Goal: Information Seeking & Learning: Learn about a topic

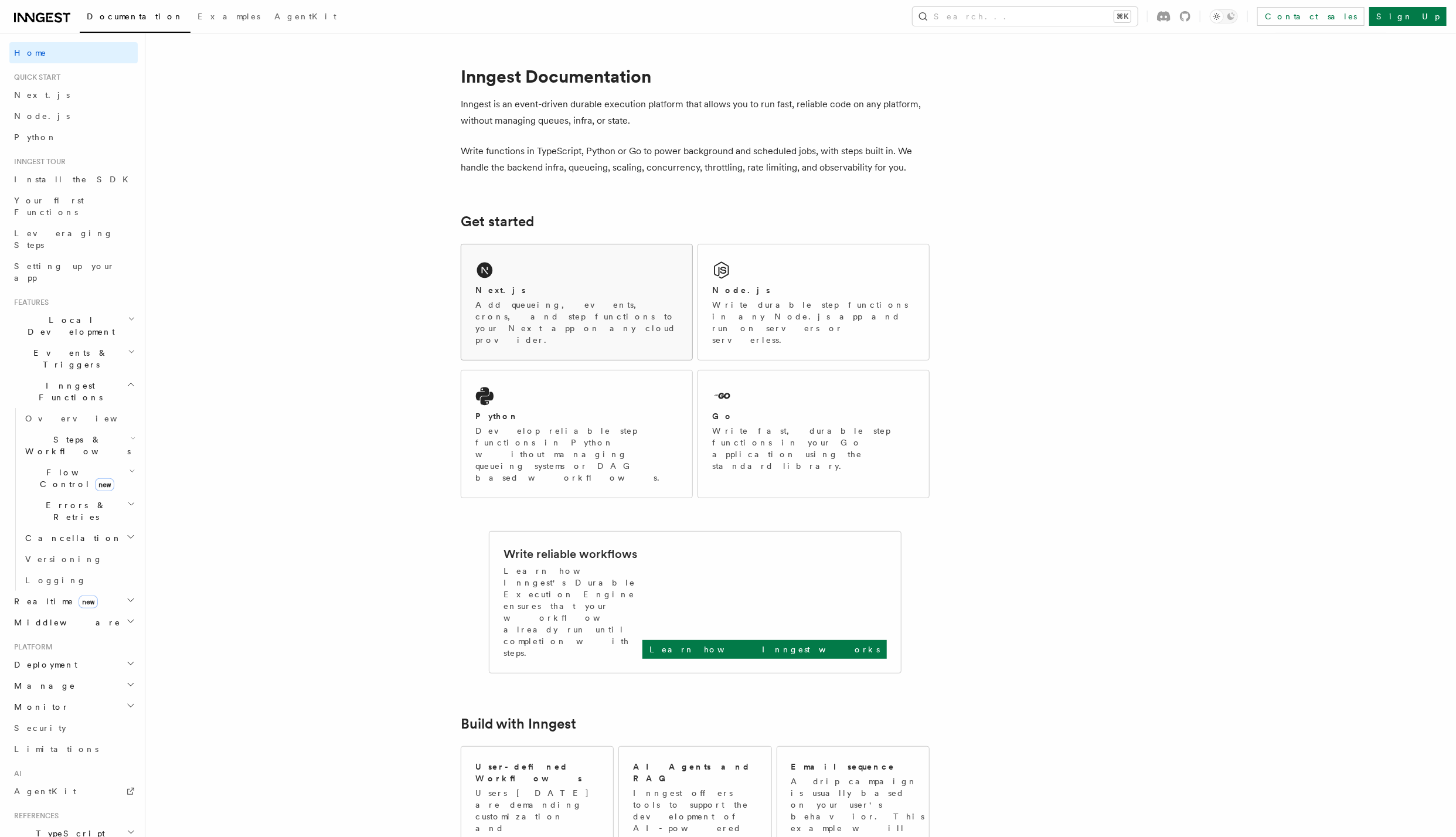
click at [617, 280] on div "Next.js Add queueing, events, crons, and step functions to your Next app on any…" at bounding box center [577, 302] width 231 height 115
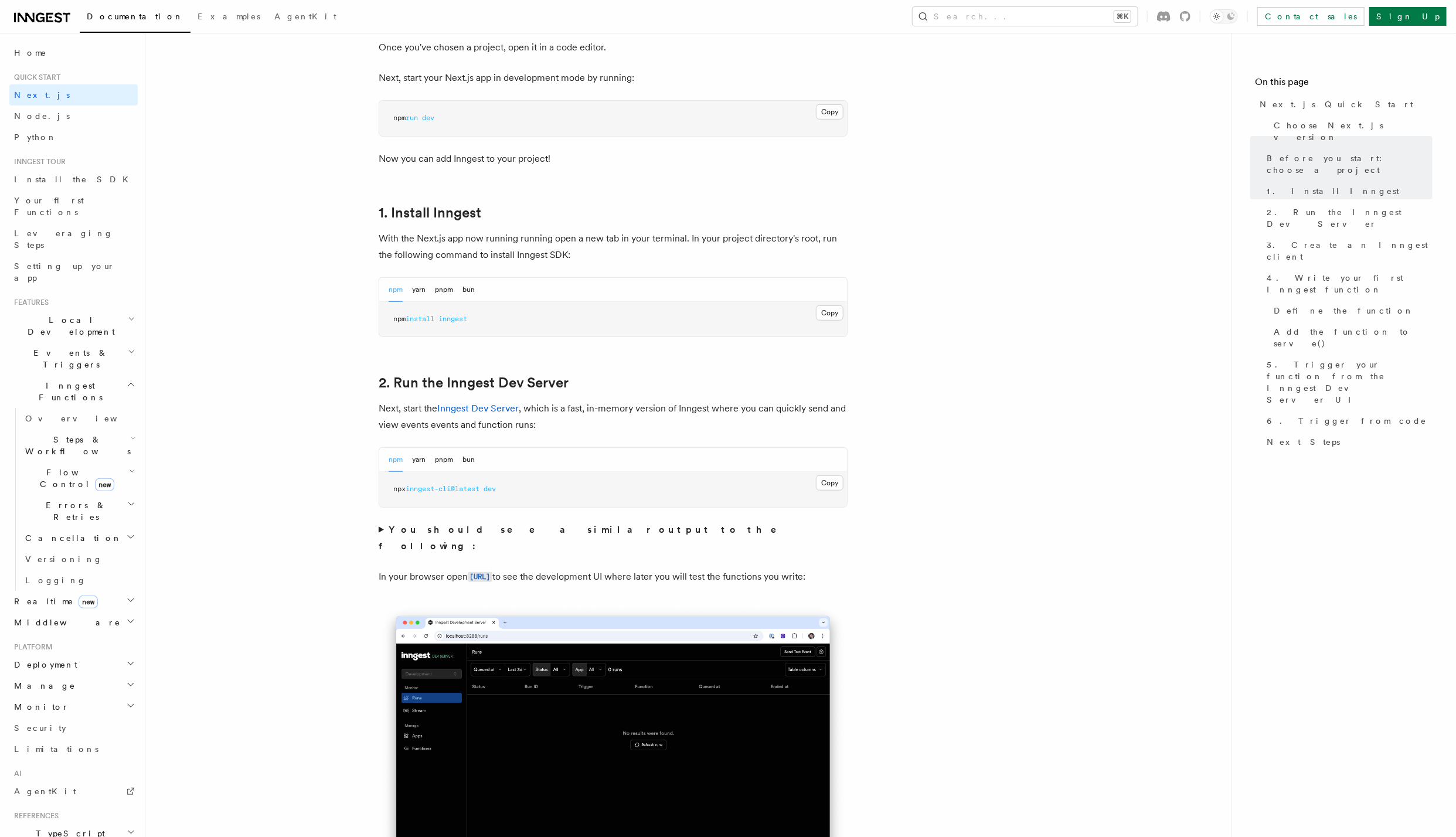
scroll to position [496, 0]
click at [841, 489] on button "Copy Copied" at bounding box center [830, 482] width 28 height 15
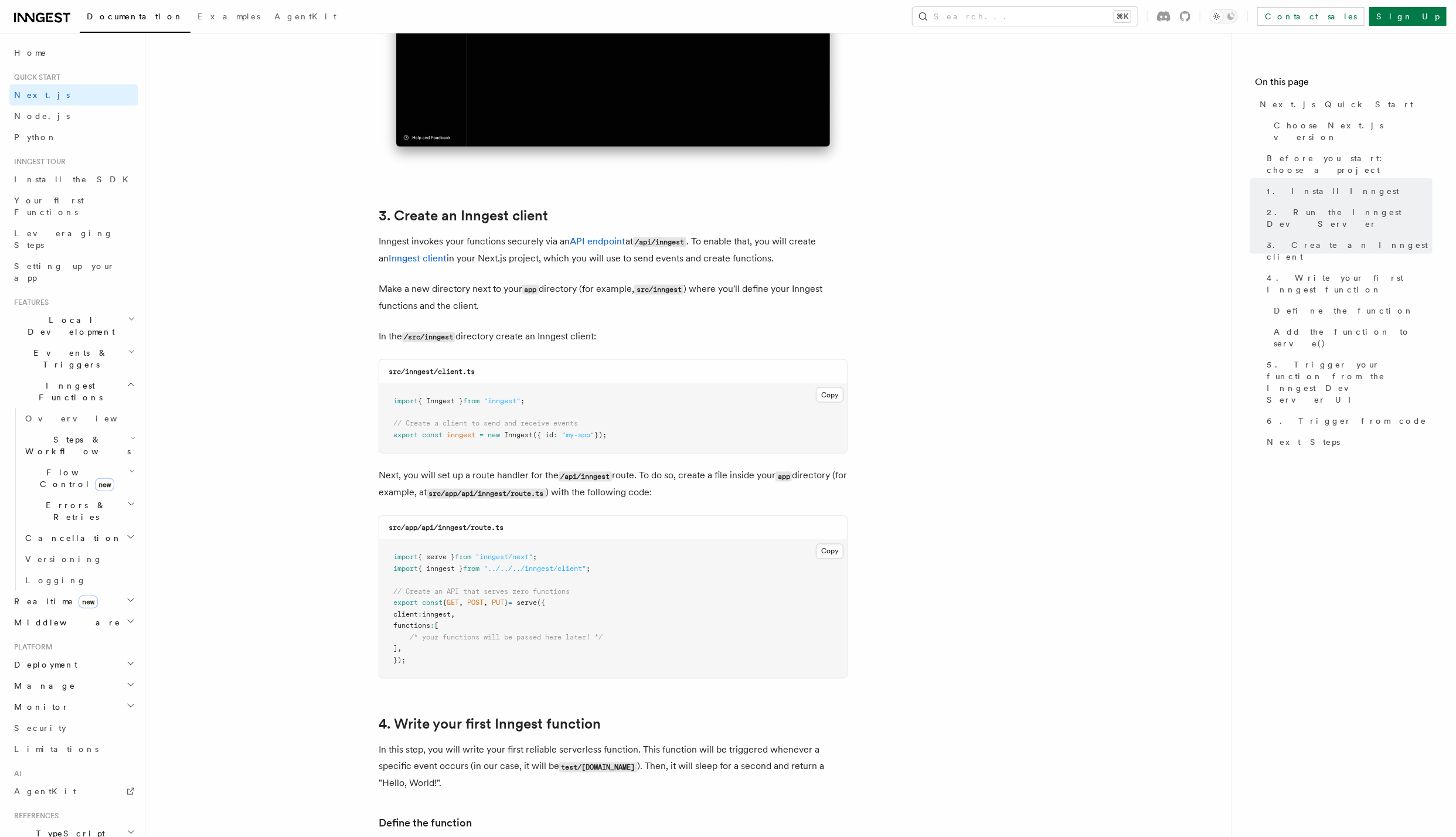
scroll to position [1263, 0]
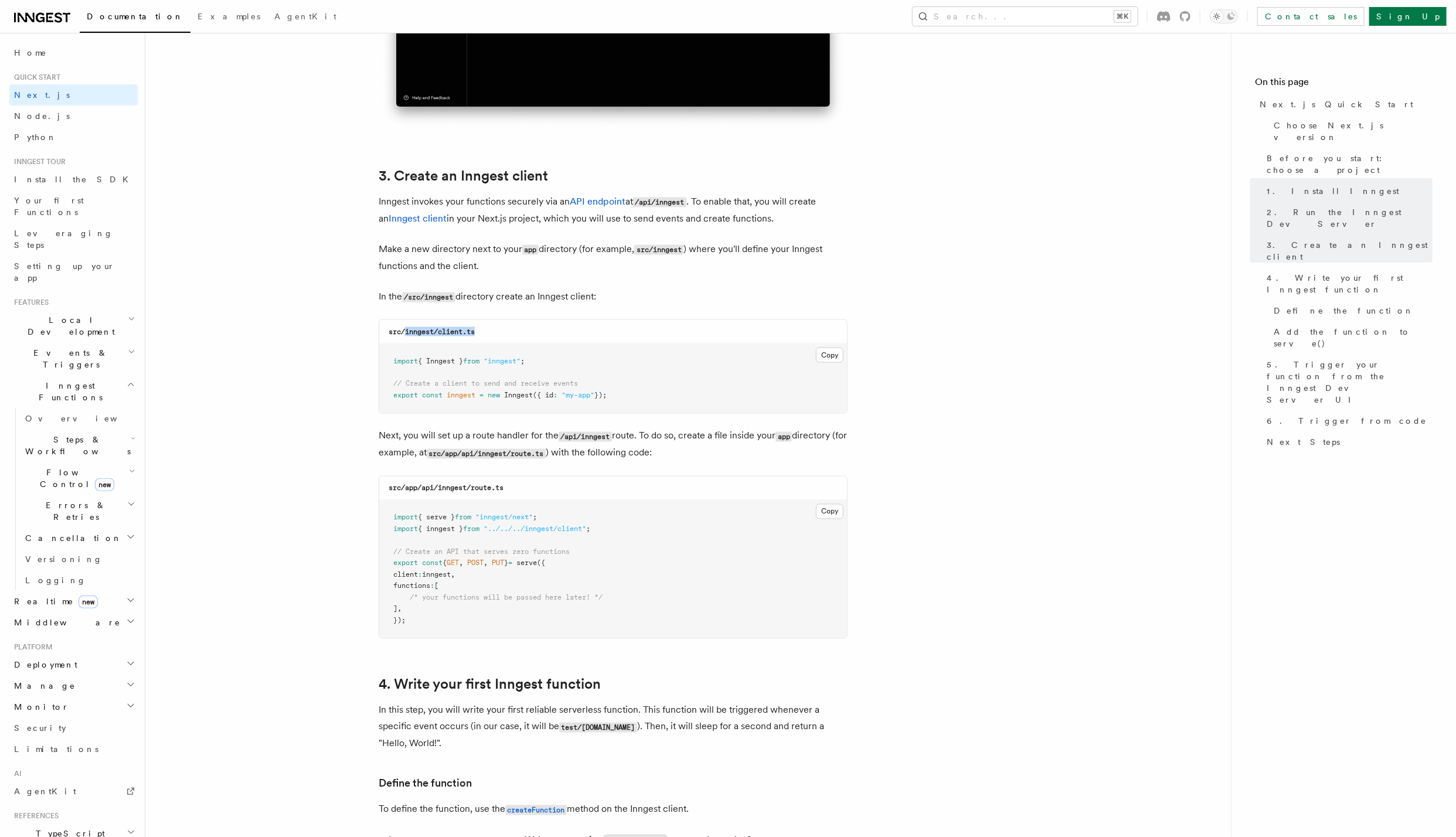
drag, startPoint x: 405, startPoint y: 332, endPoint x: 512, endPoint y: 332, distance: 107.0
click at [512, 332] on div "src/inngest/client.ts" at bounding box center [613, 331] width 468 height 24
copy code "inngest/client.ts"
click at [512, 332] on div "src/inngest/client.ts" at bounding box center [613, 331] width 468 height 24
click at [828, 356] on button "Copy Copied" at bounding box center [830, 355] width 28 height 15
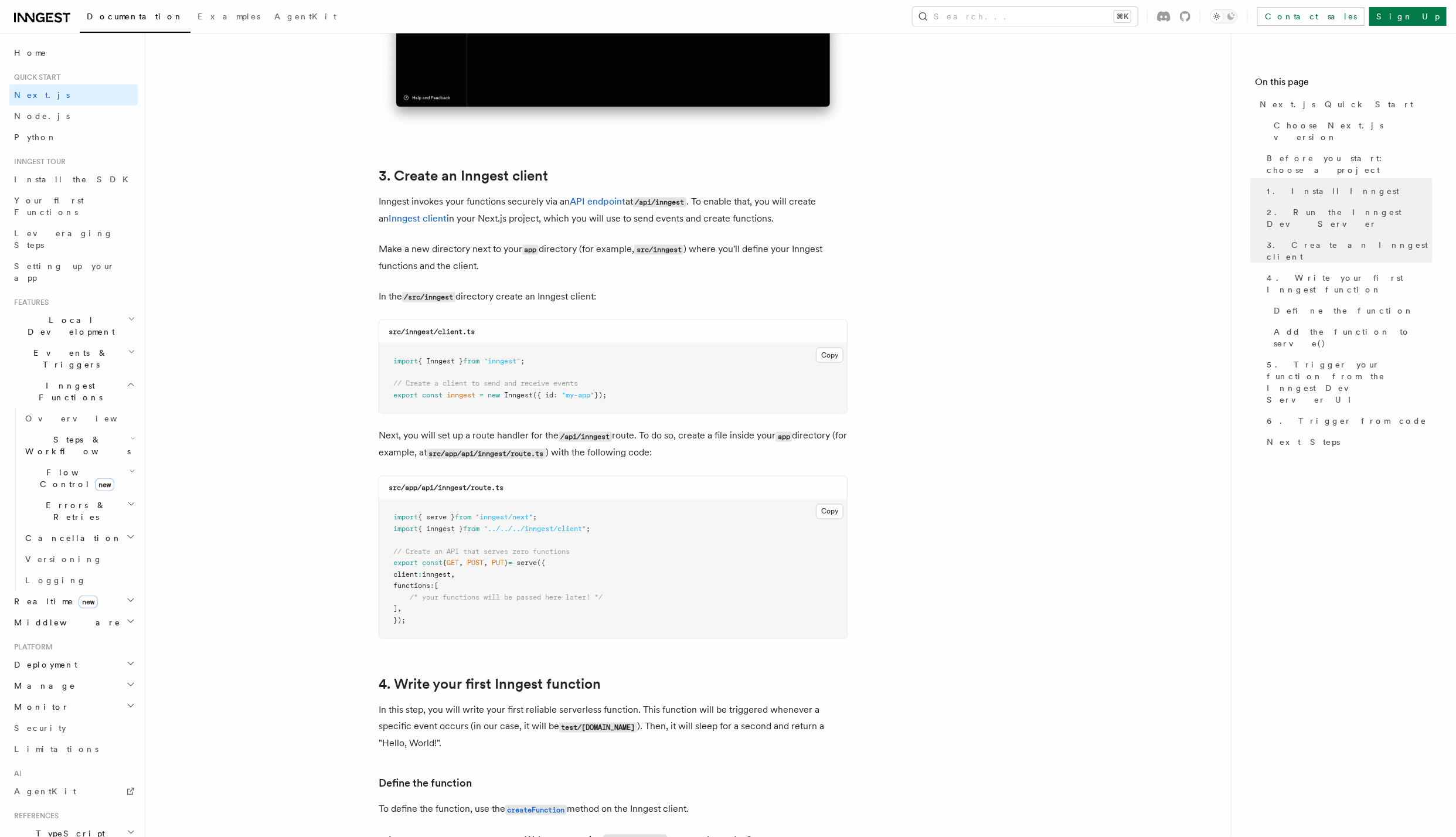
click at [694, 480] on div "src/app/api/inngest/route.ts" at bounding box center [613, 488] width 468 height 24
drag, startPoint x: 520, startPoint y: 487, endPoint x: 407, endPoint y: 490, distance: 113.0
click at [407, 490] on div "src/app/api/inngest/route.ts" at bounding box center [613, 488] width 468 height 24
copy code "app/api/inngest/route.ts"
click at [475, 477] on div "src/app/api/inngest/route.ts" at bounding box center [613, 488] width 468 height 24
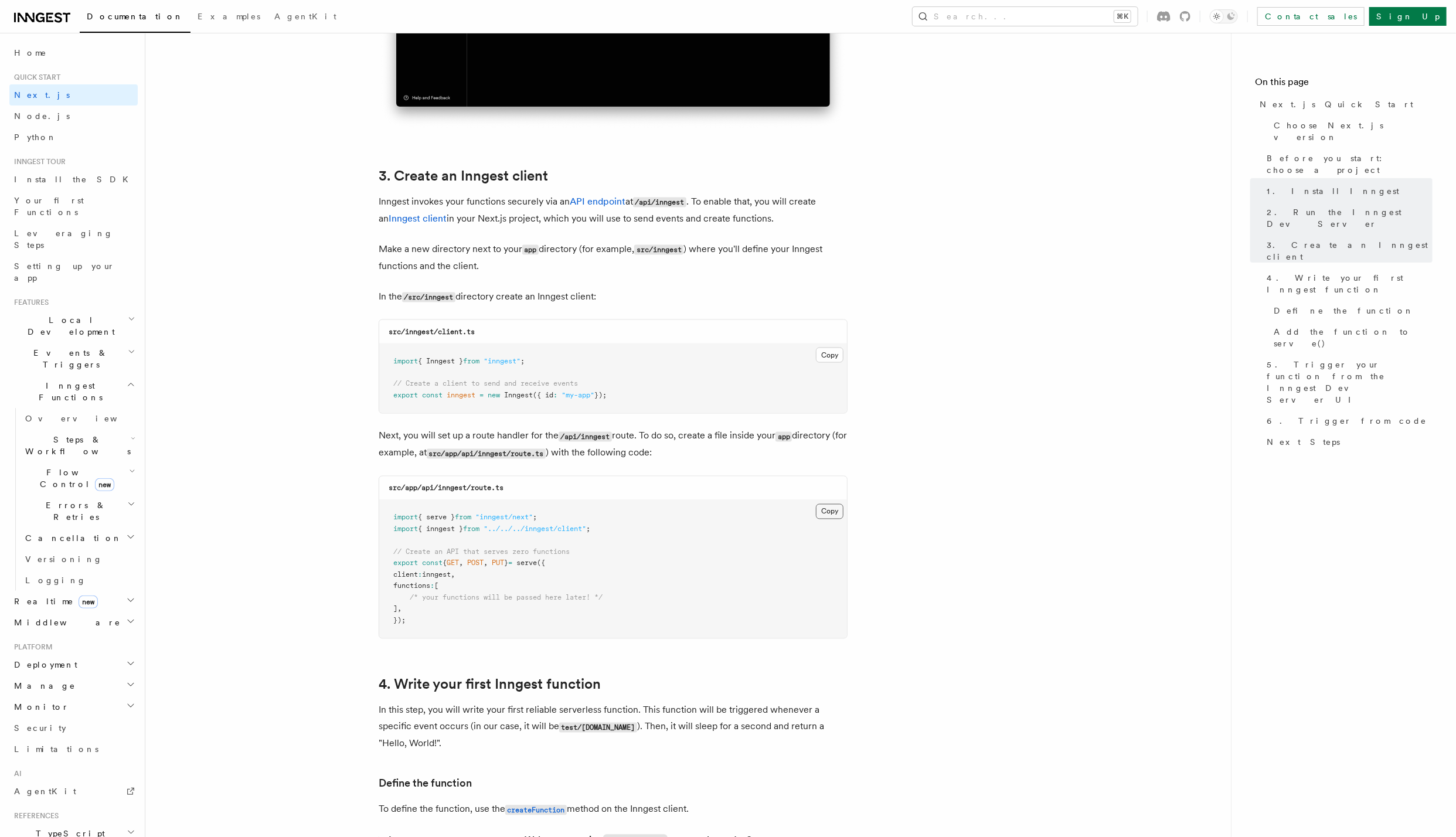
click at [840, 509] on button "Copy Copied" at bounding box center [830, 512] width 28 height 15
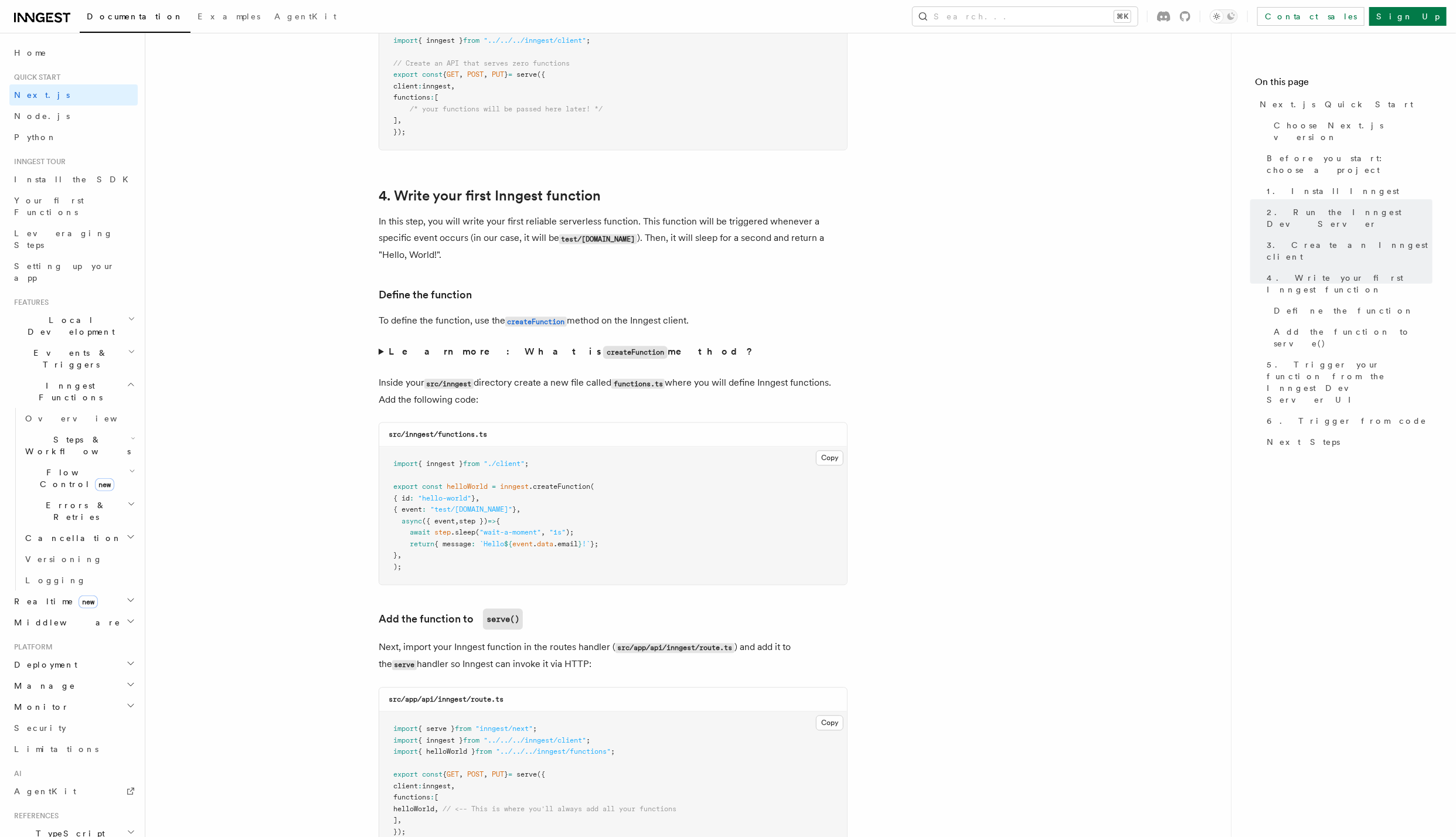
scroll to position [1754, 0]
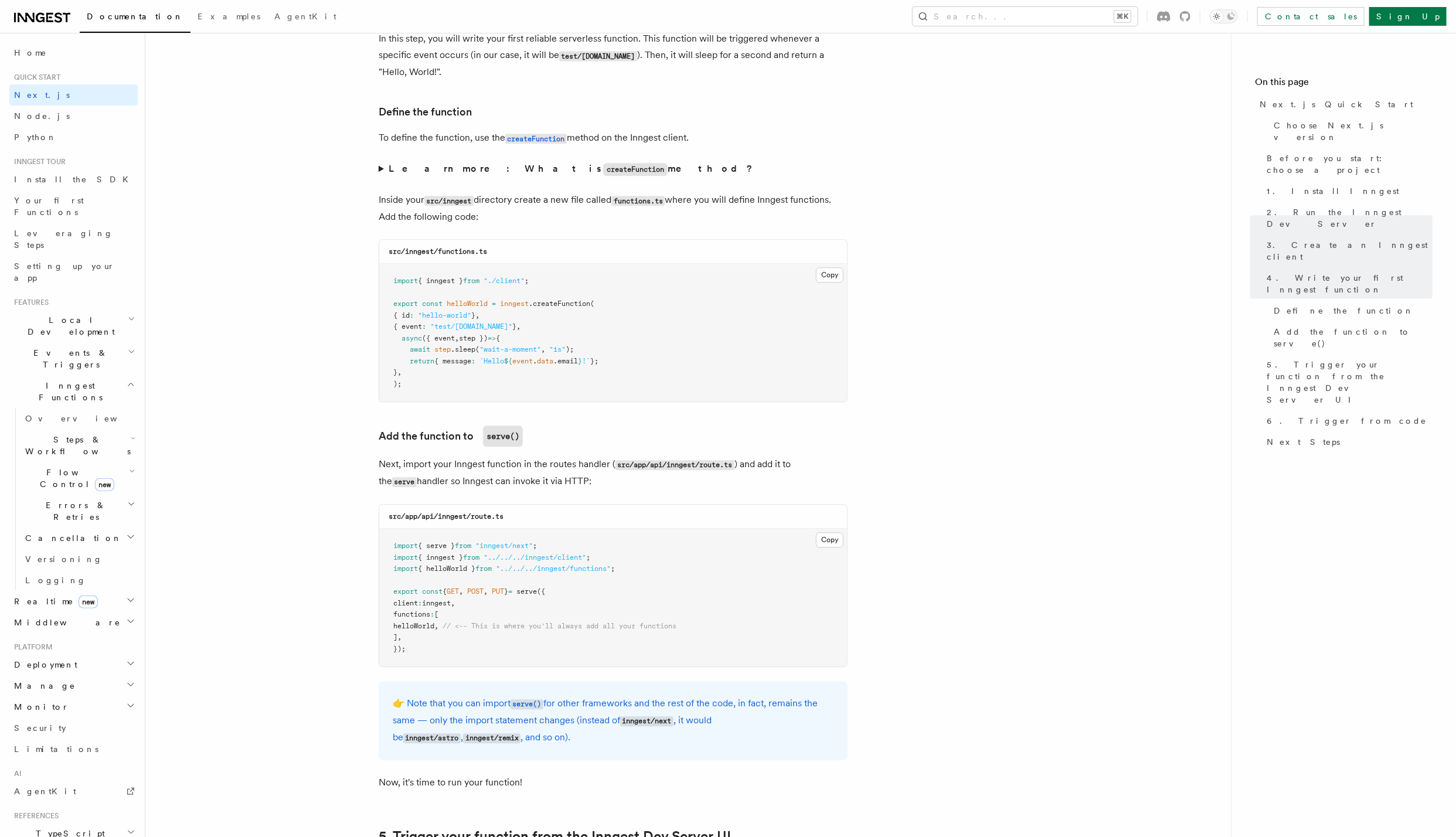
scroll to position [1947, 0]
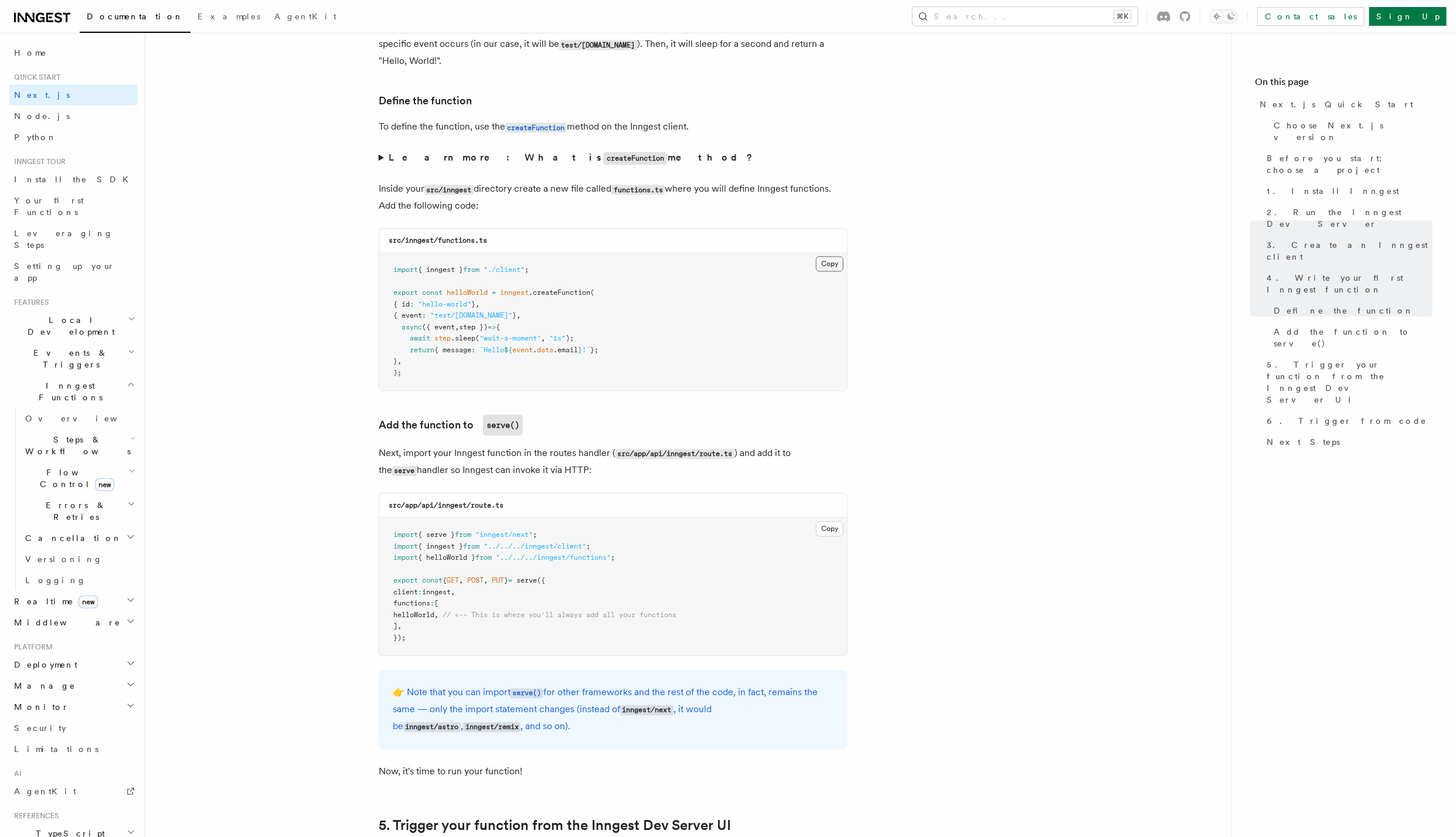
click at [835, 270] on button "Copy Copied" at bounding box center [830, 263] width 28 height 15
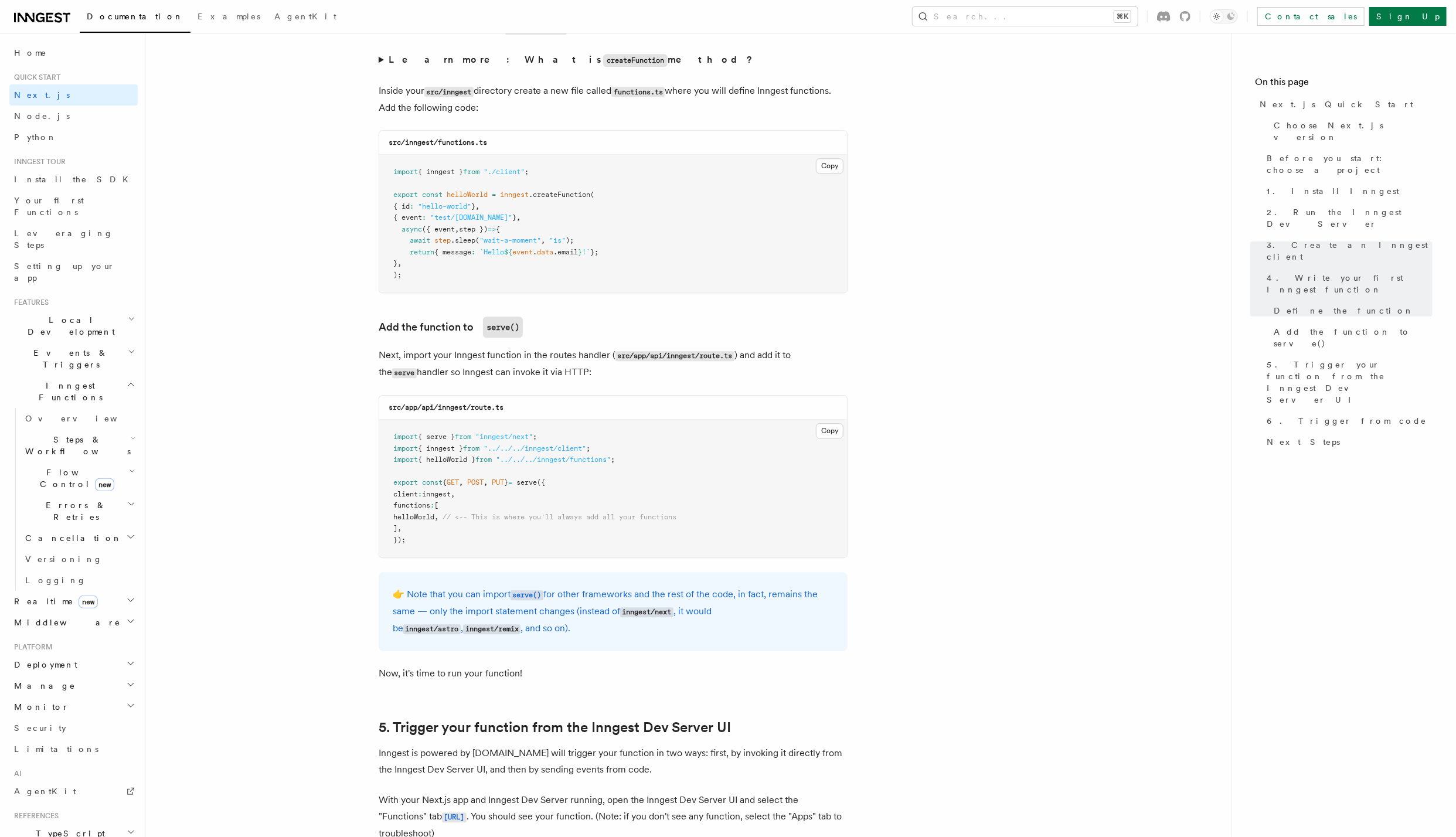
scroll to position [1857, 0]
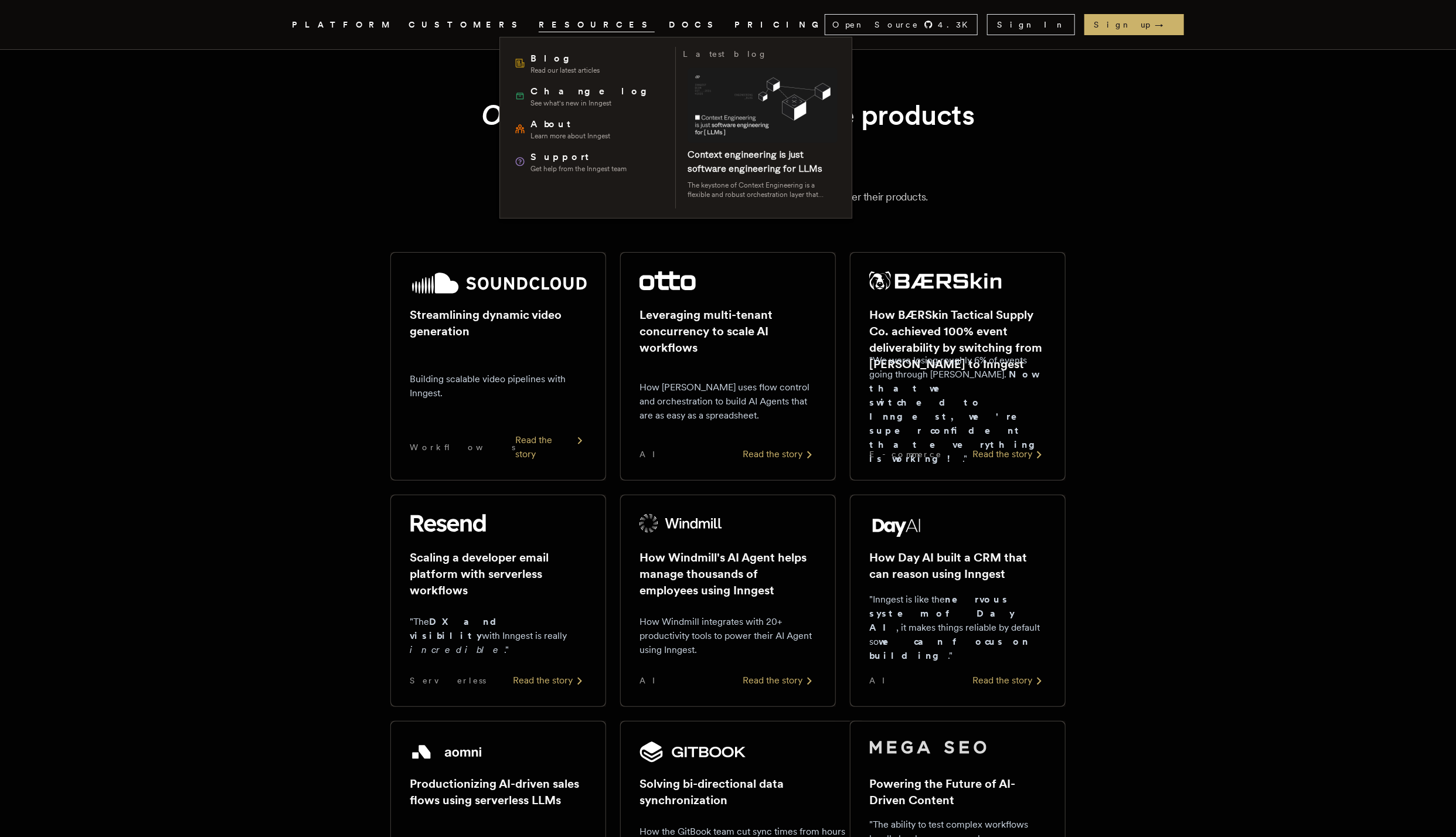
click at [539, 21] on span "RESOURCES" at bounding box center [596, 25] width 116 height 15
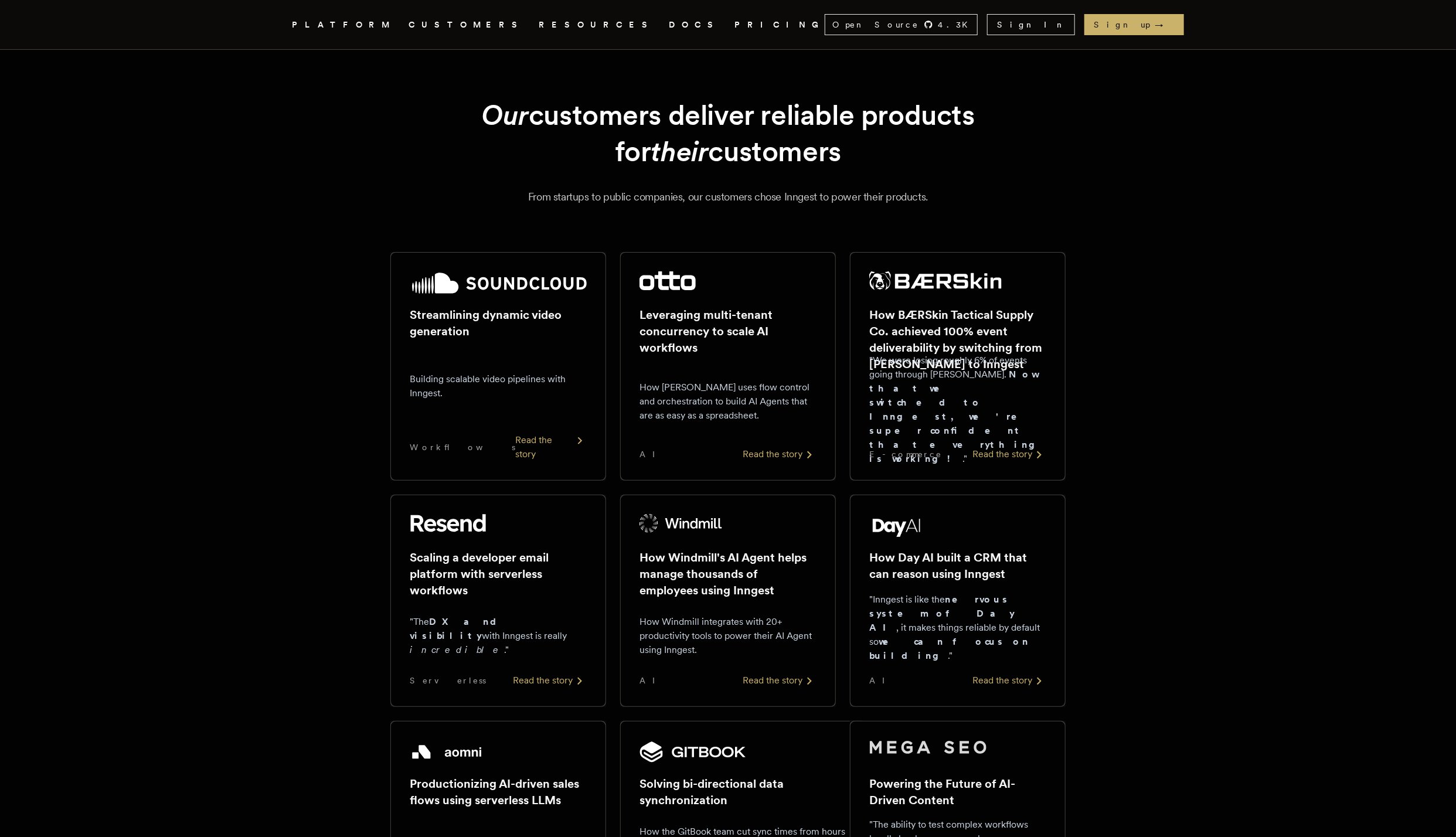
click at [539, 21] on span "RESOURCES" at bounding box center [596, 25] width 116 height 15
click at [502, 29] on icon "Global" at bounding box center [547, 68] width 91 height 100
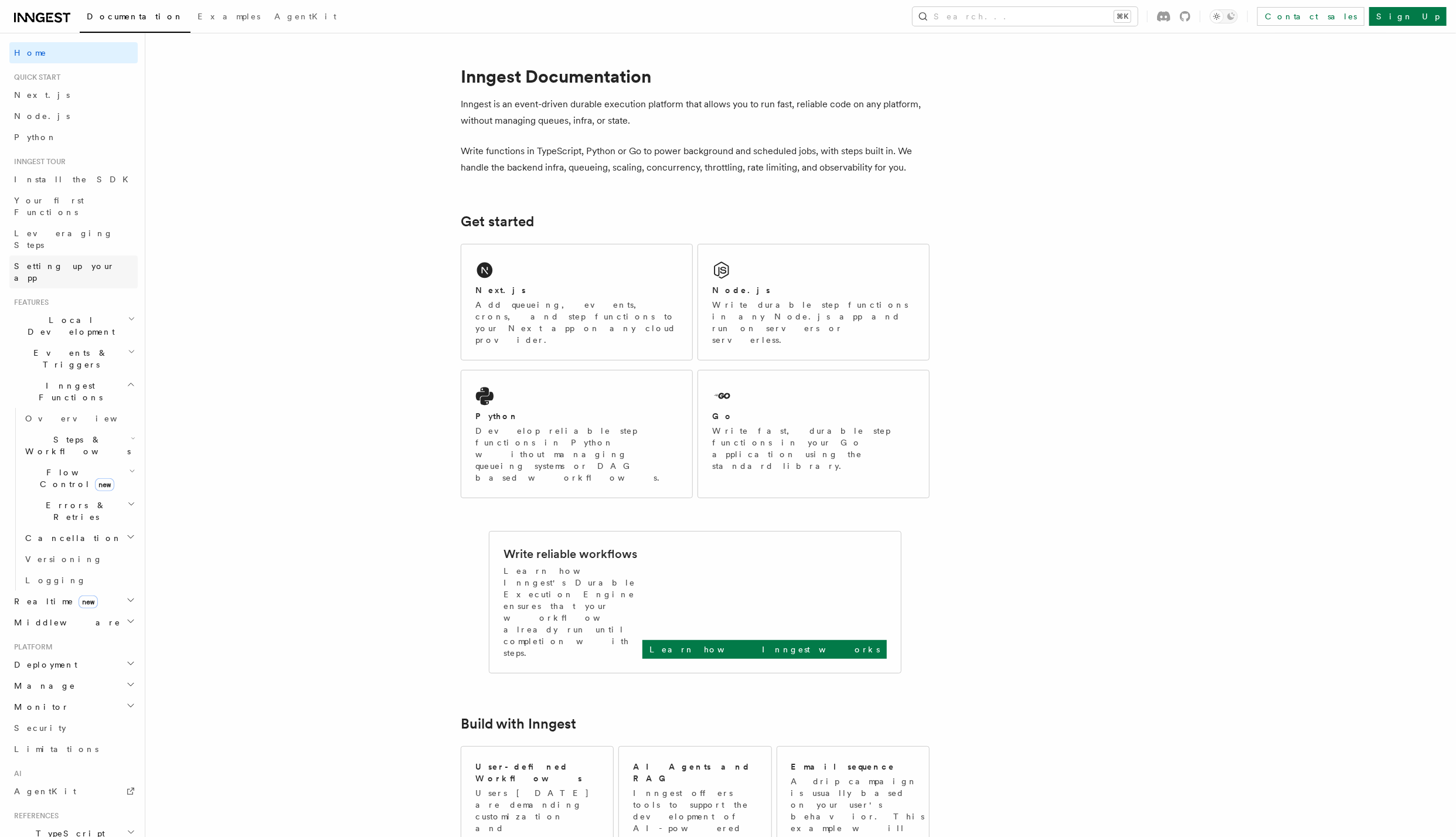
scroll to position [100, 0]
click at [99, 276] on h2 "Inngest Functions" at bounding box center [73, 292] width 128 height 33
click at [71, 471] on h2 "Deployment" at bounding box center [73, 482] width 128 height 21
click at [77, 493] on link "Overview" at bounding box center [78, 503] width 117 height 21
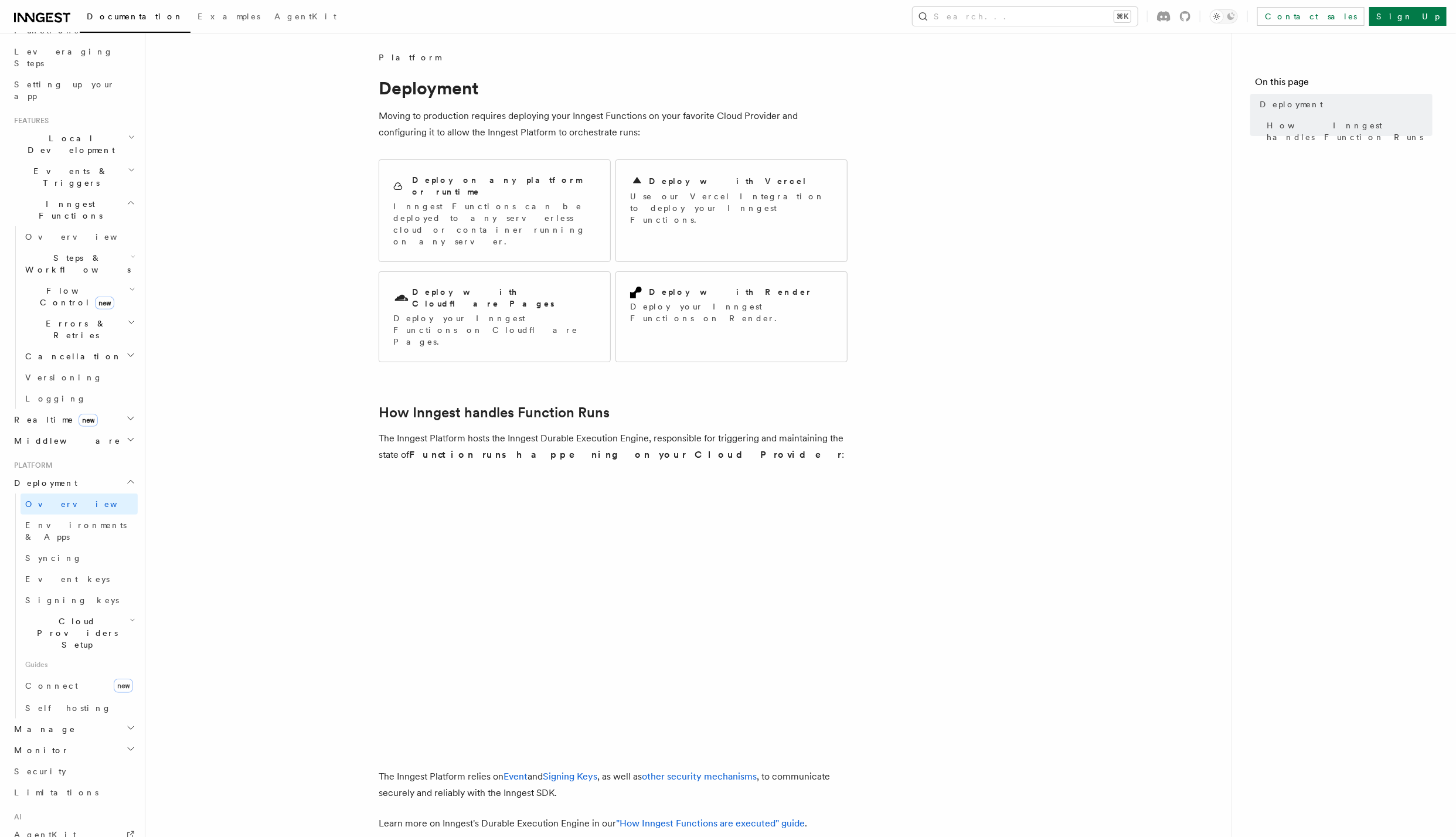
scroll to position [196, 0]
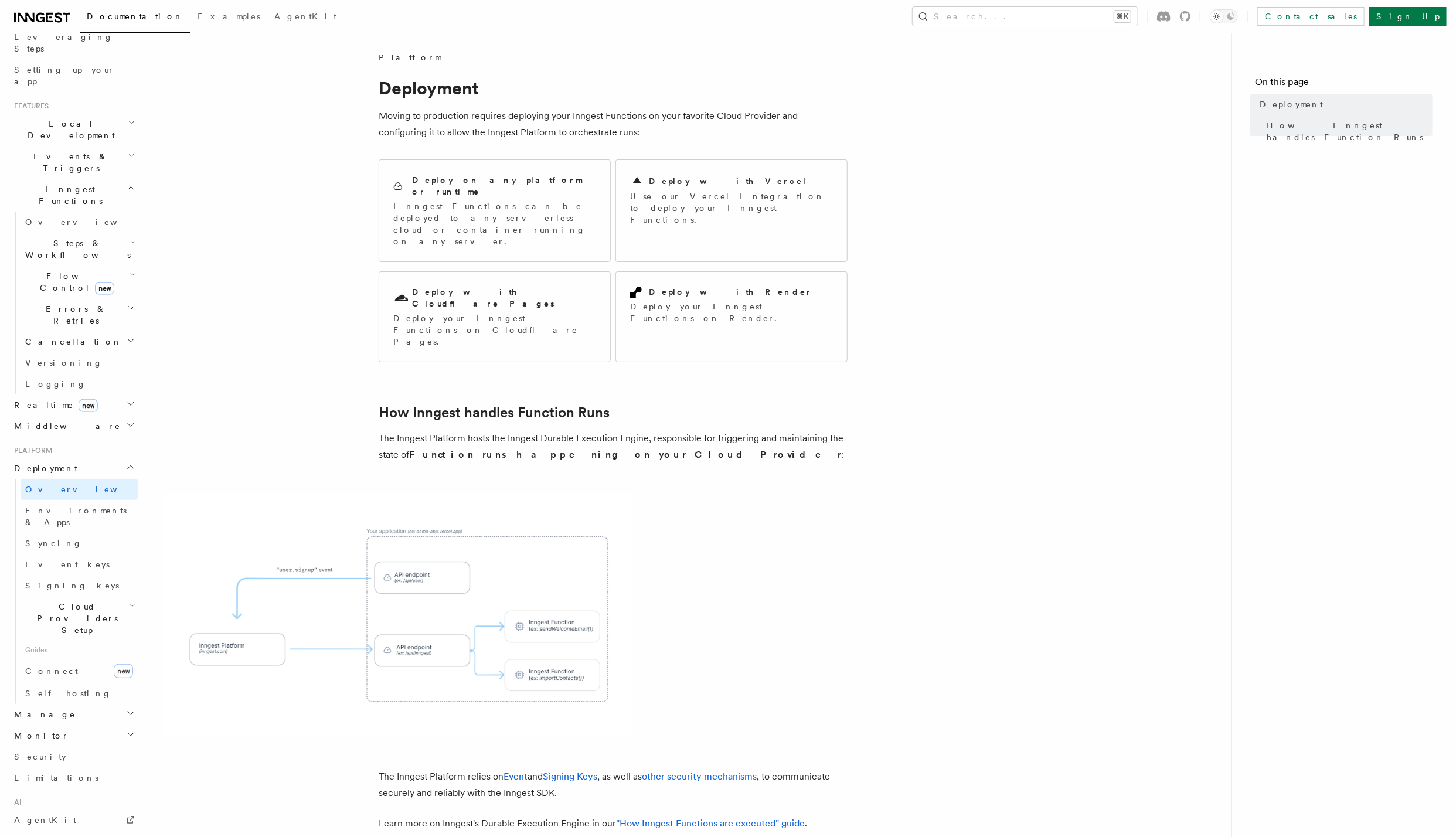
click at [100, 601] on span "Cloud Providers Setup" at bounding box center [75, 618] width 109 height 35
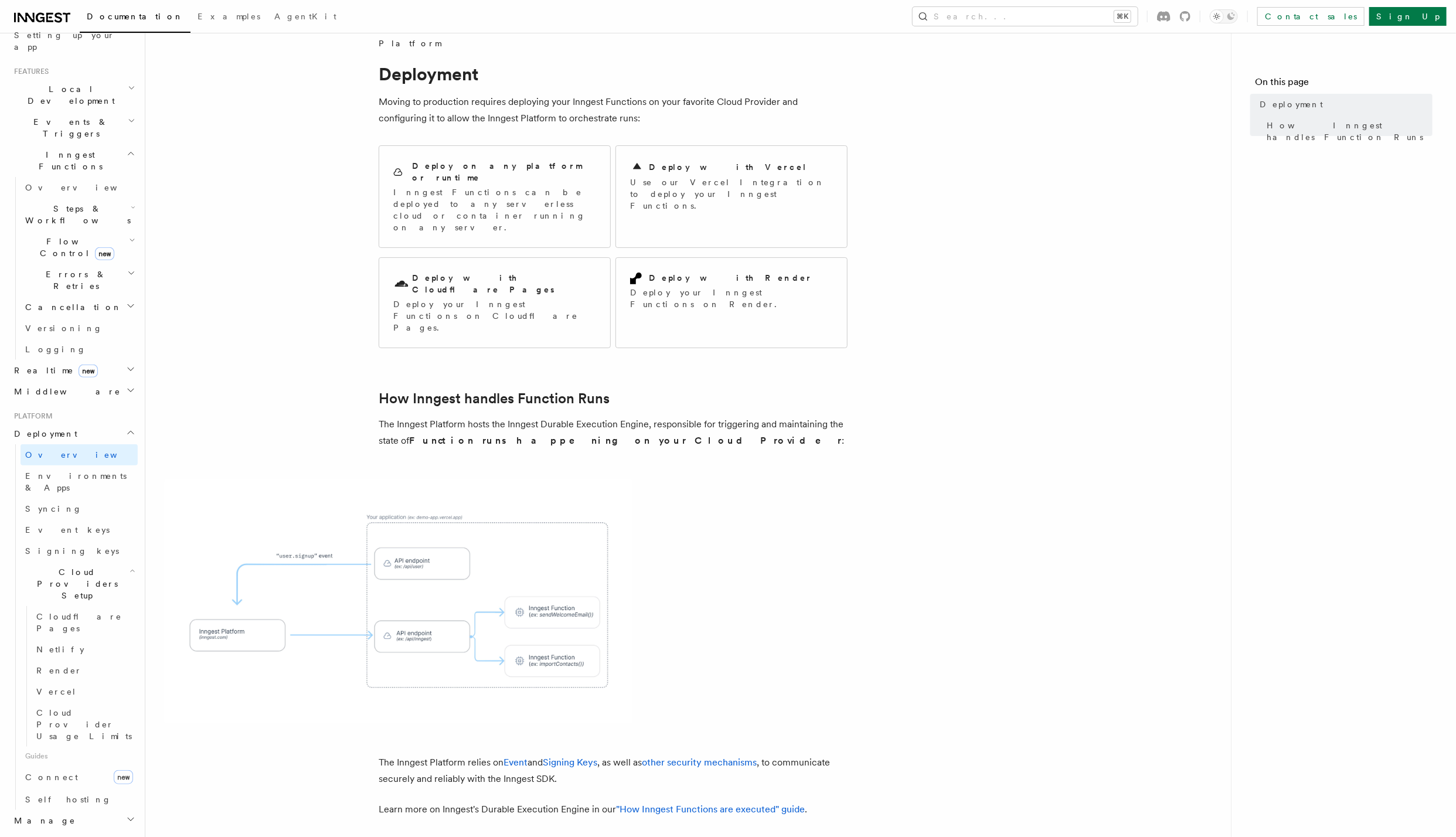
scroll to position [15, 0]
click at [458, 185] on p "Inngest Functions can be deployed to any serverless cloud or container running …" at bounding box center [495, 208] width 203 height 47
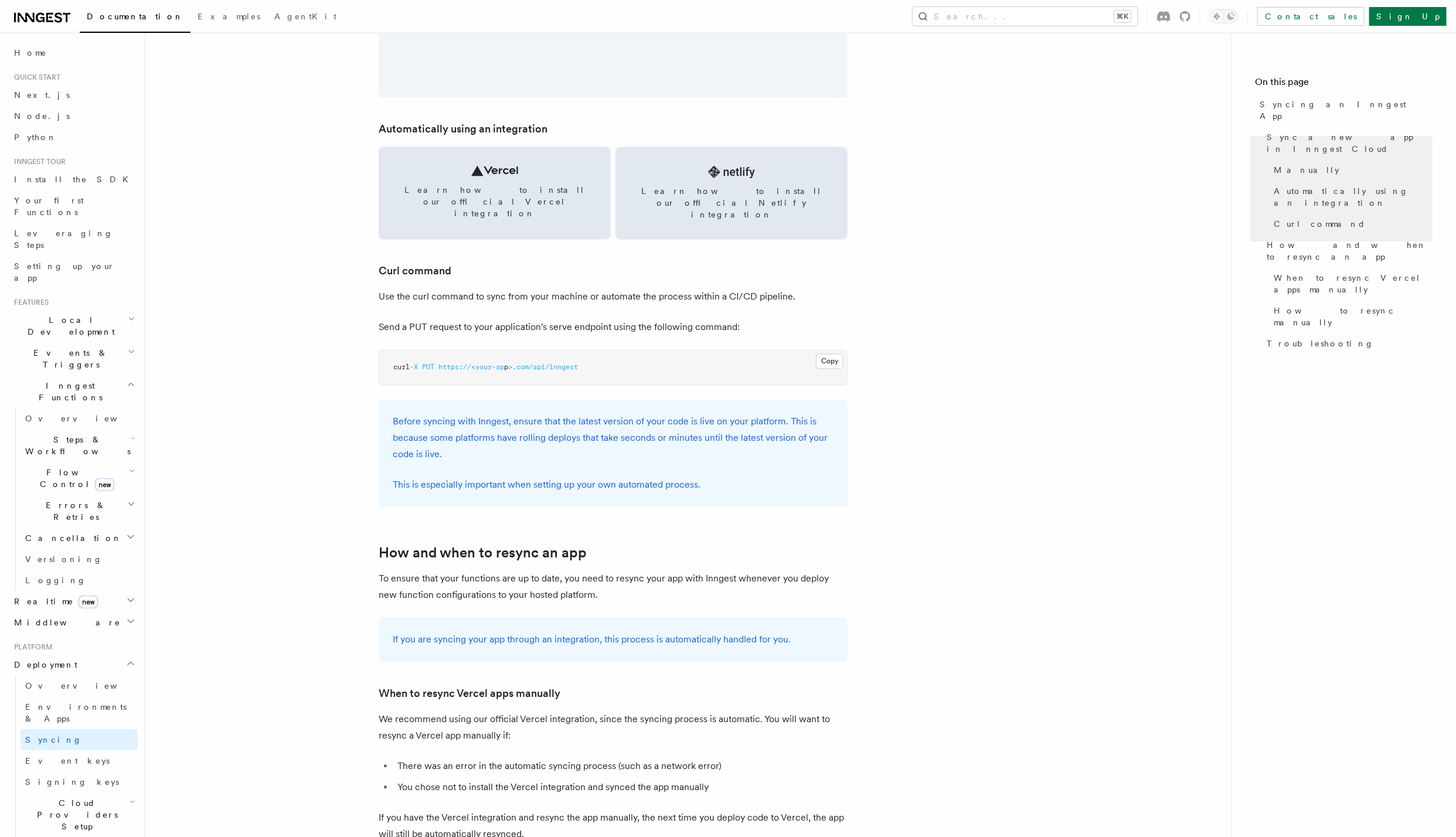
click at [61, 654] on h2 "Deployment" at bounding box center [73, 665] width 128 height 21
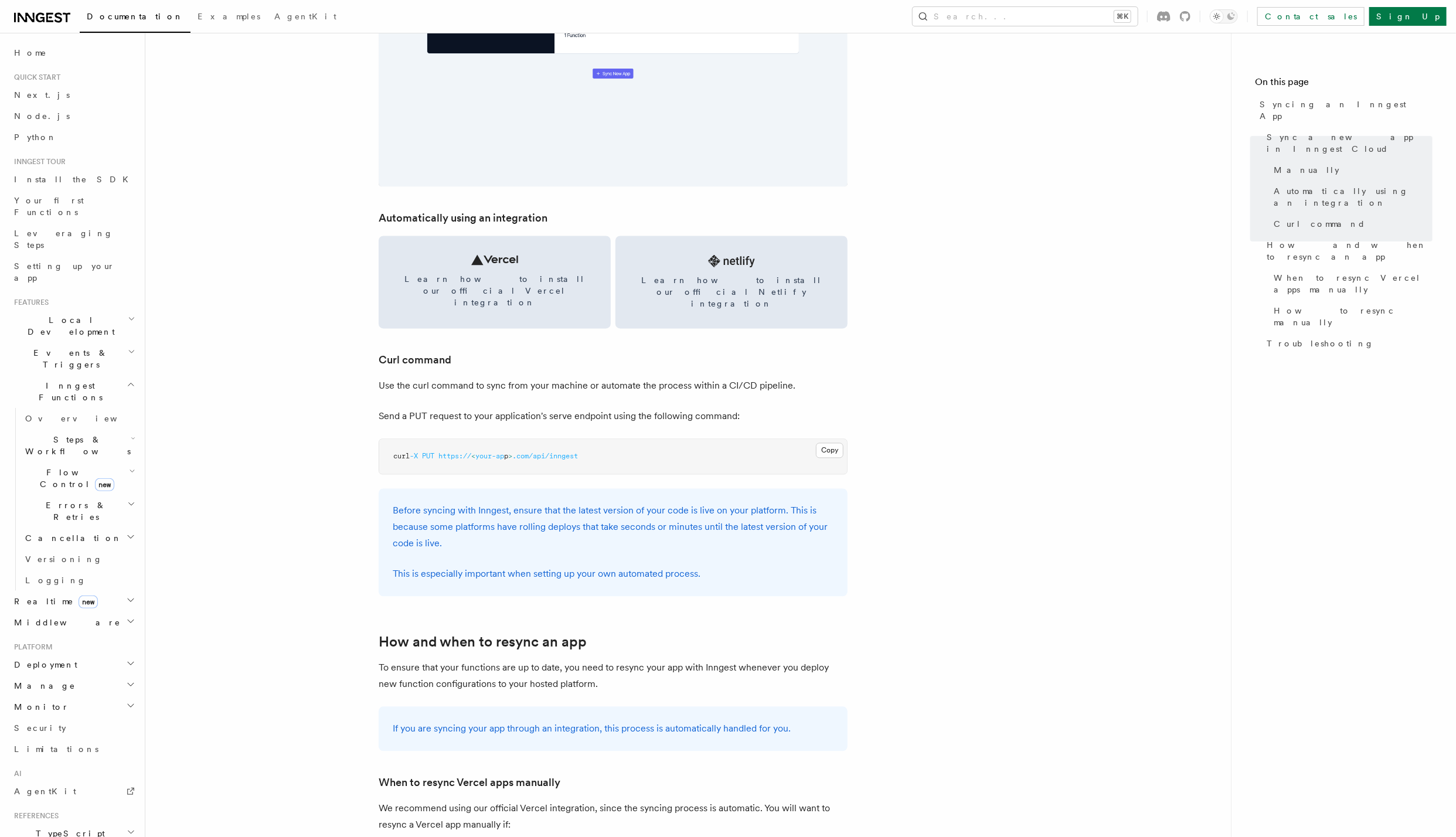
scroll to position [1380, 0]
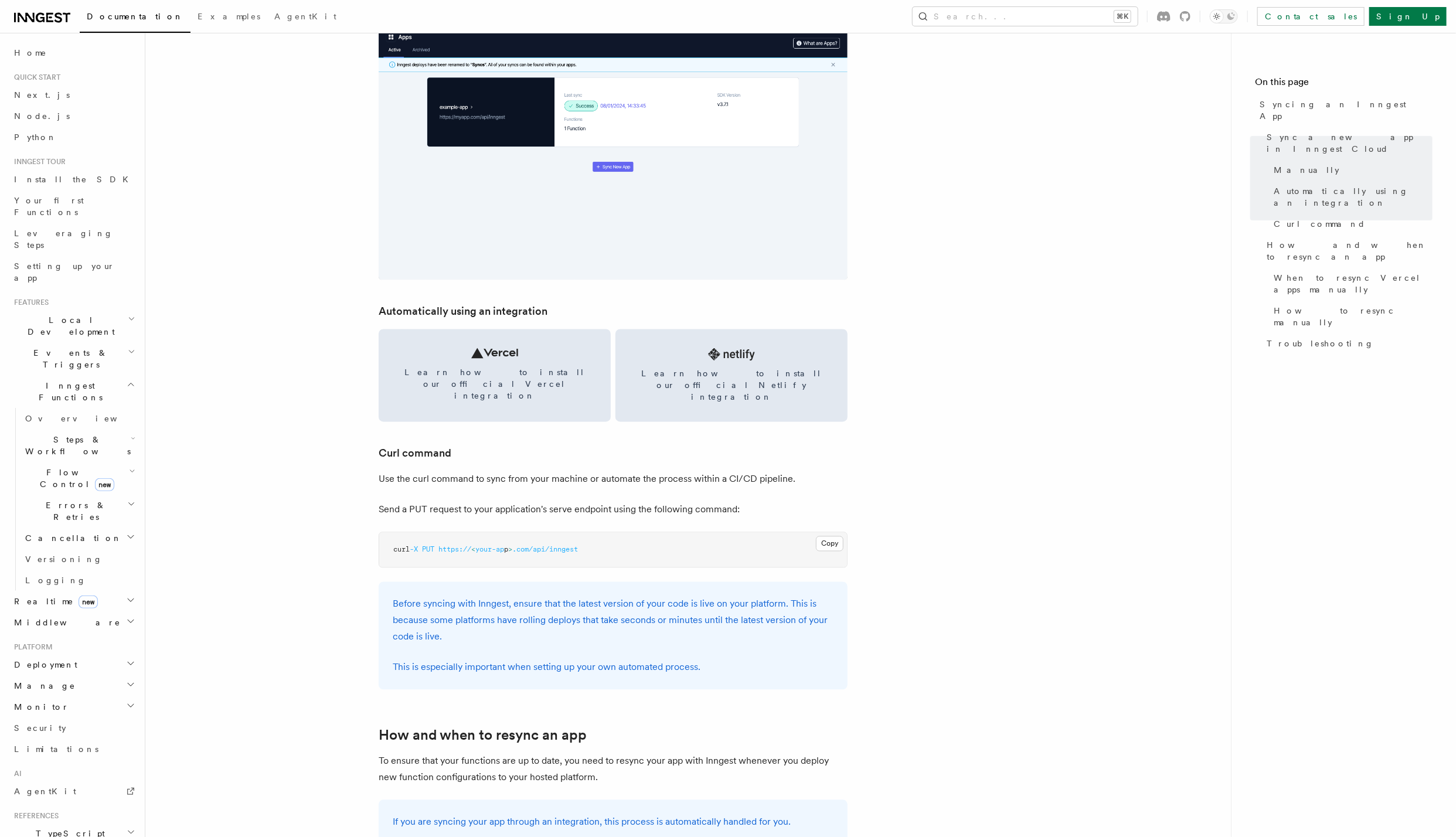
click at [86, 375] on h2 "Inngest Functions" at bounding box center [73, 392] width 128 height 33
click at [74, 314] on span "Local Development" at bounding box center [68, 326] width 118 height 23
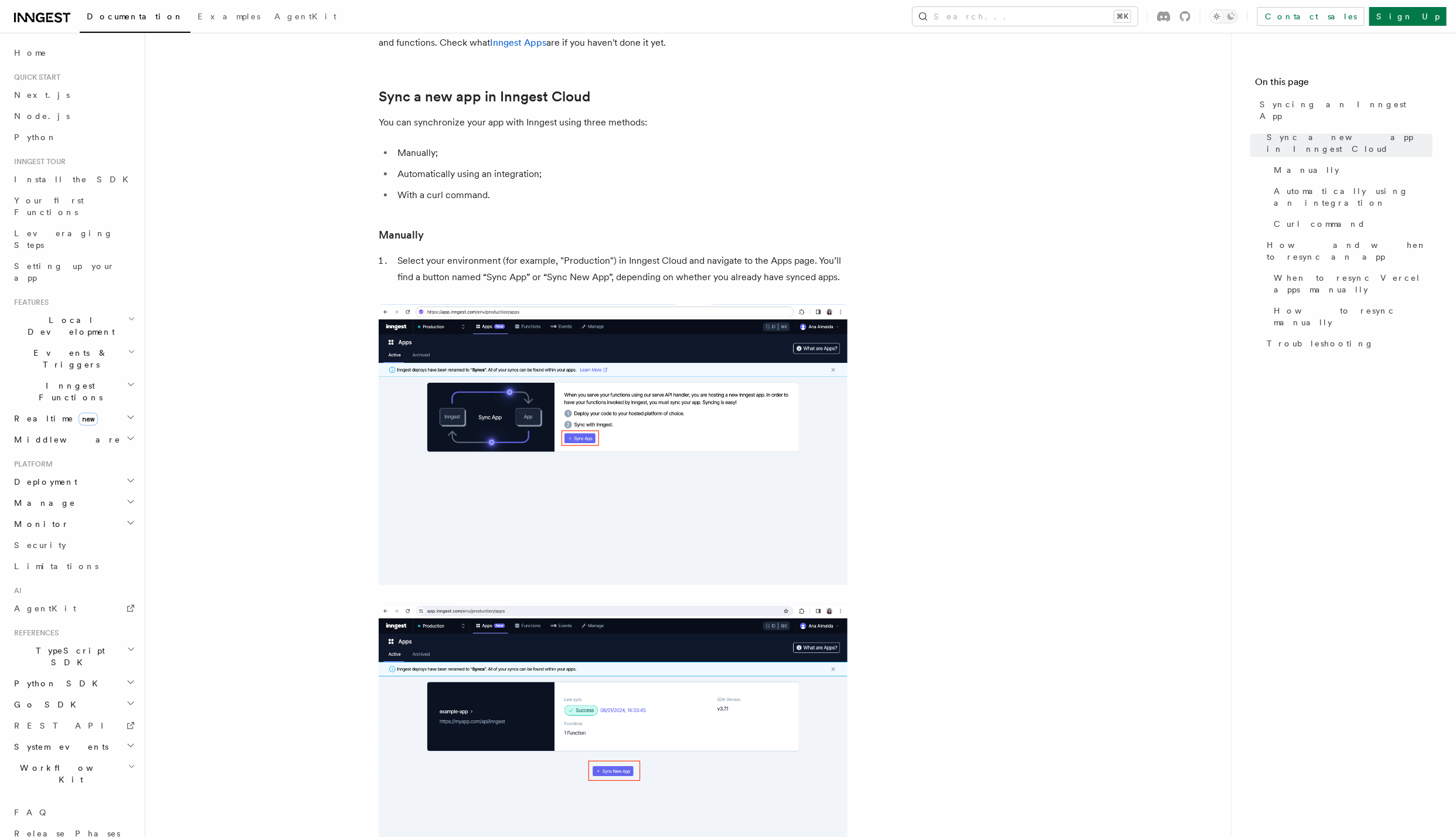
scroll to position [0, 0]
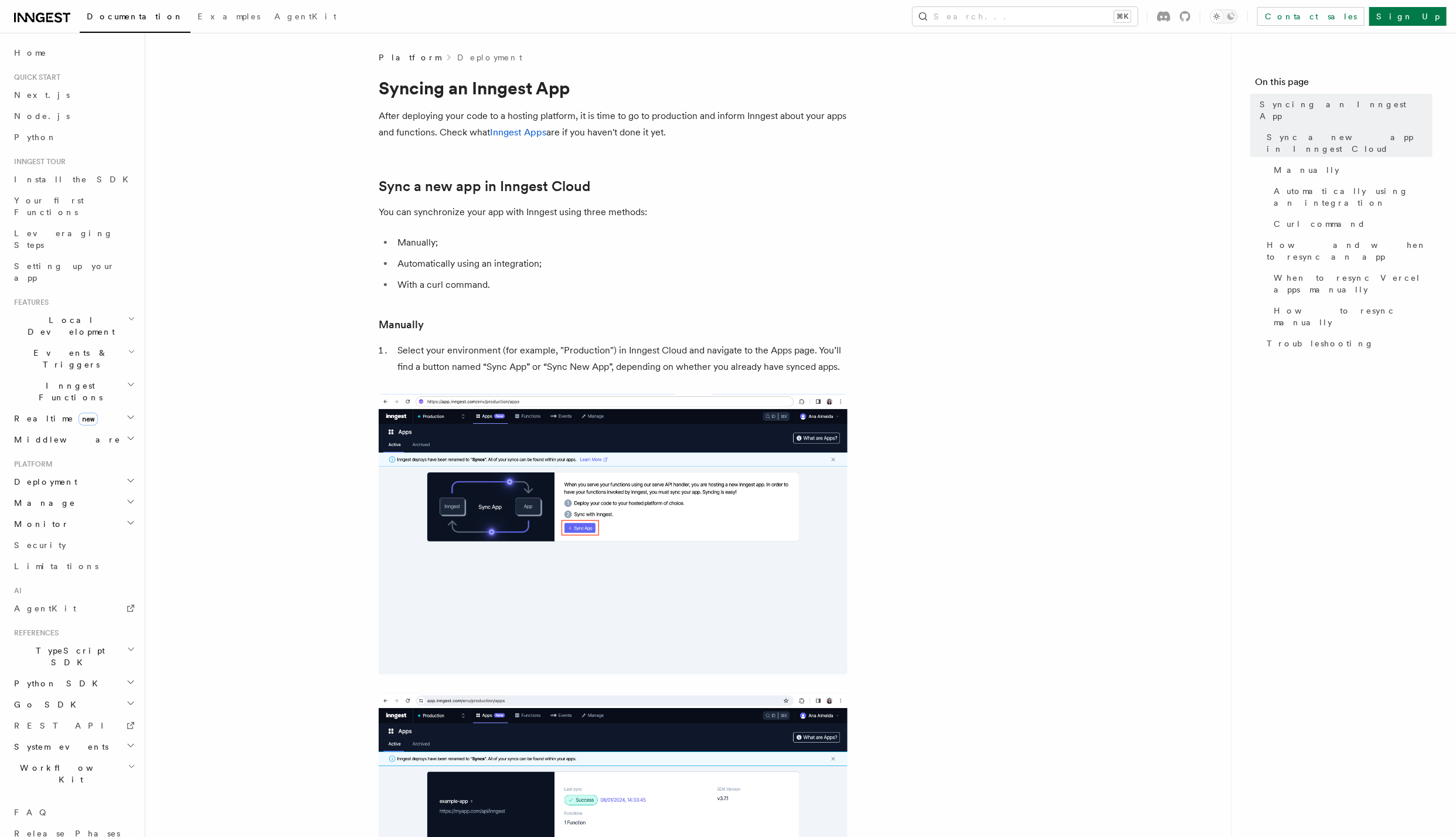
click at [54, 23] on icon at bounding box center [42, 17] width 56 height 14
click at [110, 28] on link "Documentation" at bounding box center [135, 18] width 111 height 29
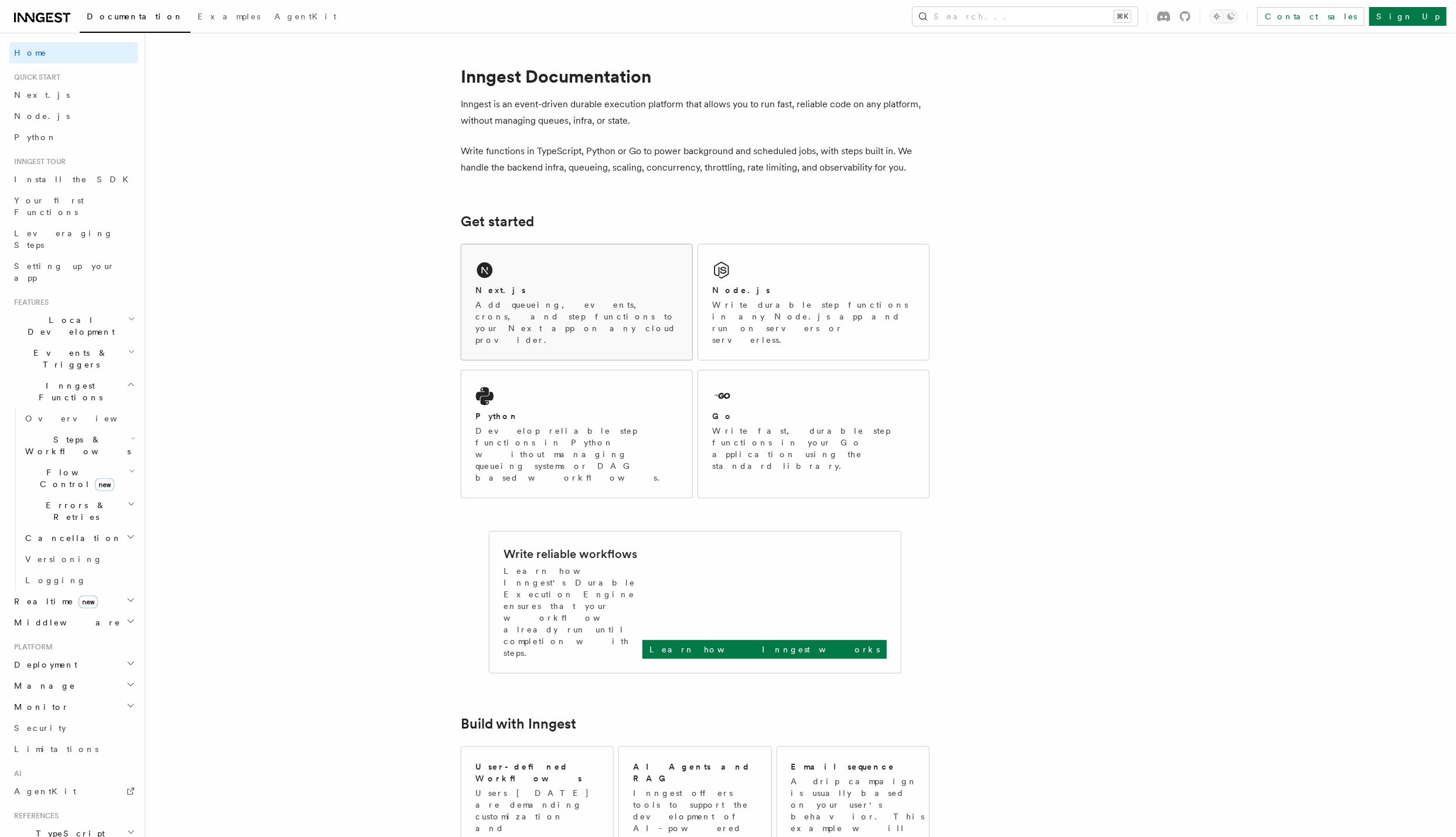
click at [650, 286] on div "Next.js" at bounding box center [577, 290] width 203 height 12
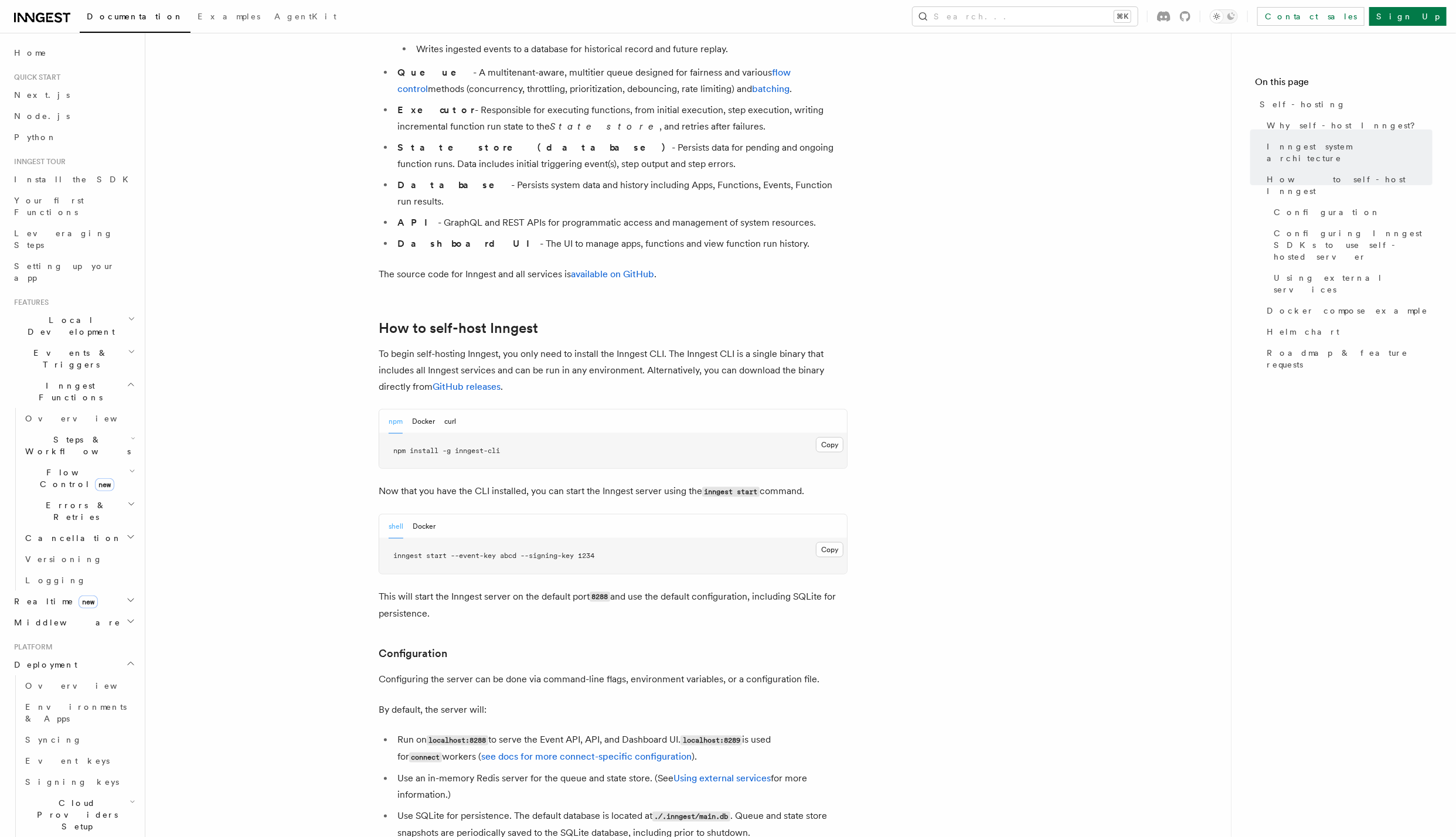
scroll to position [1032, 0]
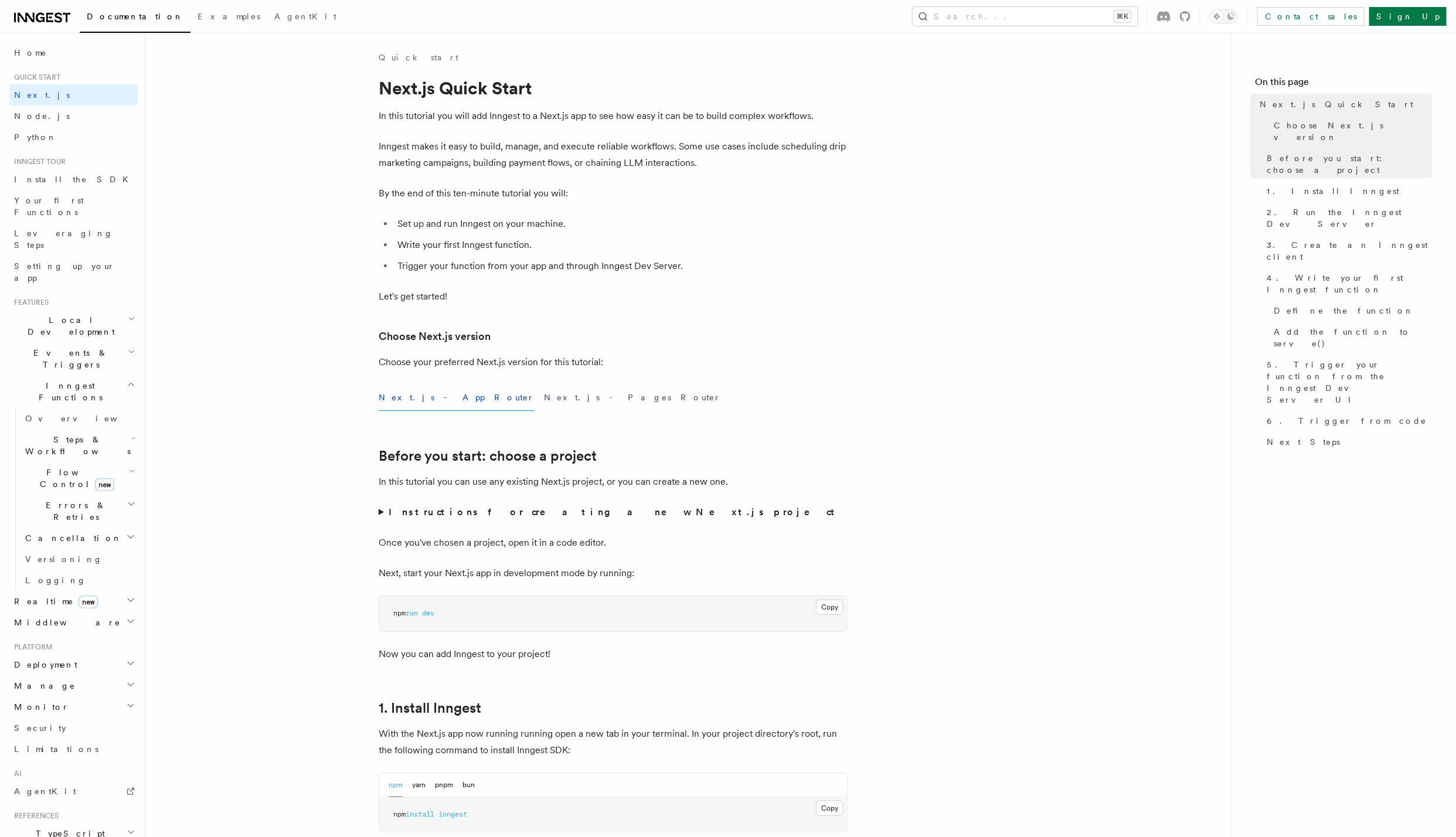
click at [83, 100] on link "Next.js" at bounding box center [73, 95] width 128 height 21
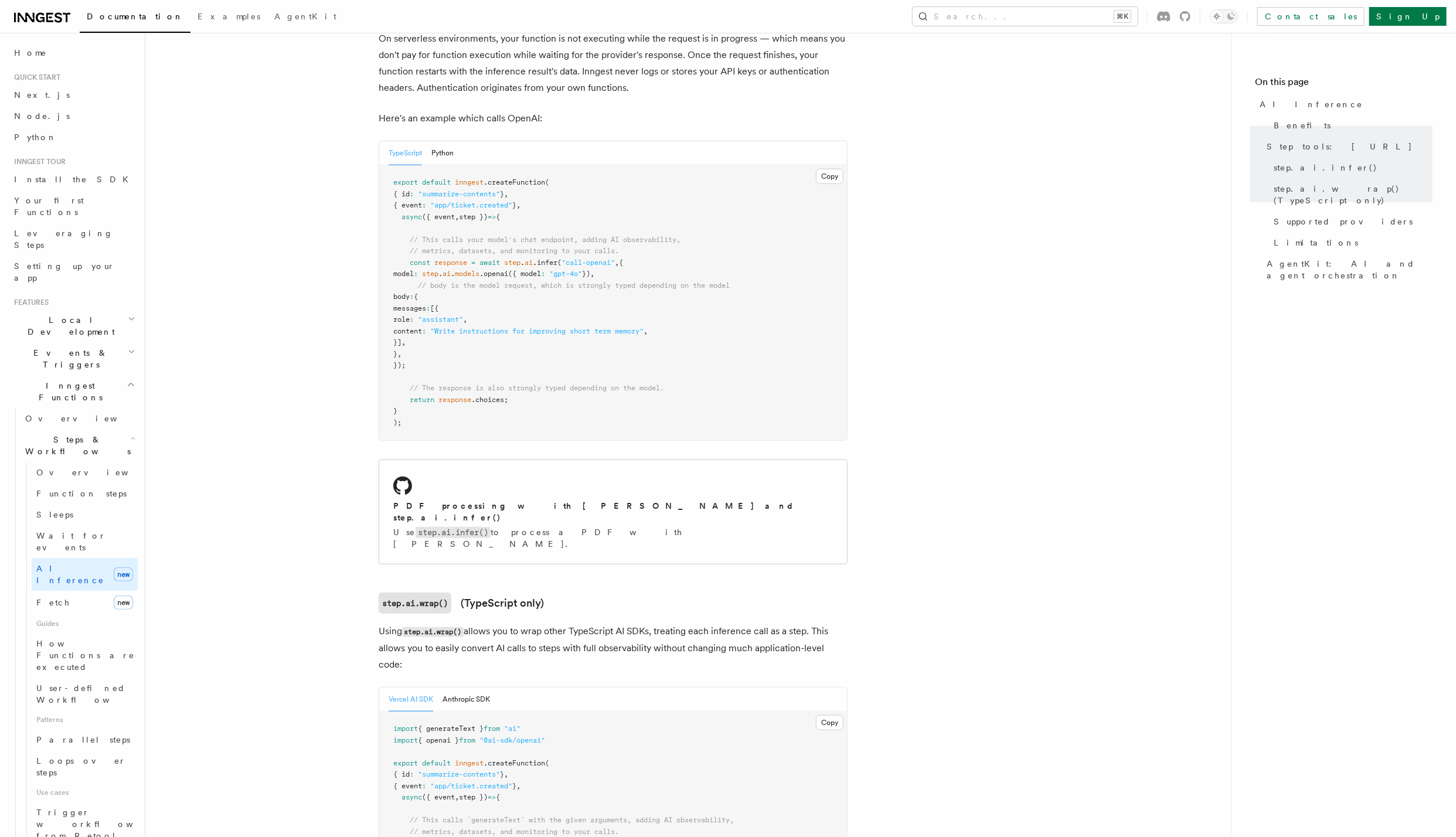
scroll to position [916, 0]
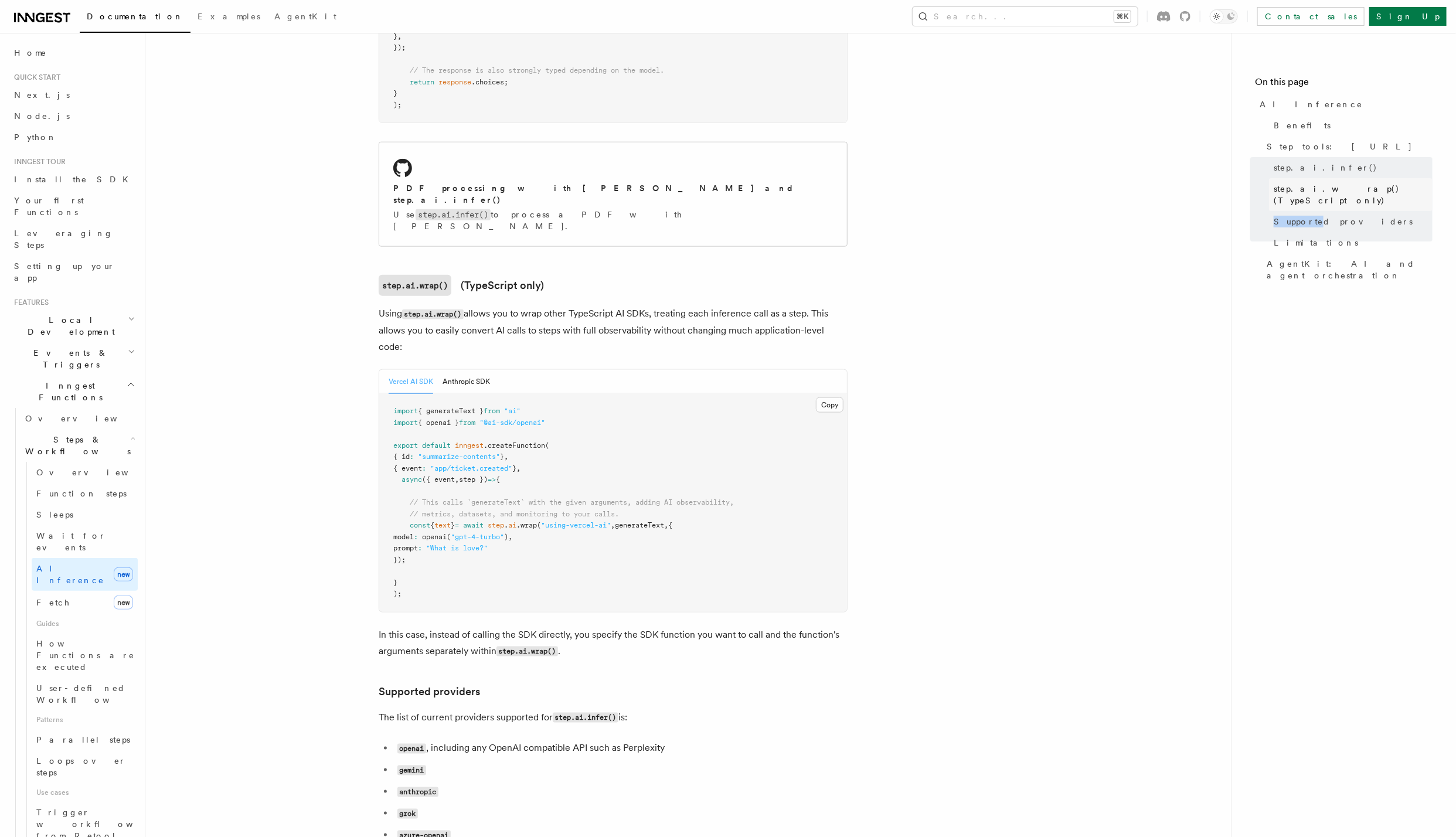
click at [1318, 198] on link "step.ai.wrap() (TypeScript only)" at bounding box center [1351, 195] width 164 height 33
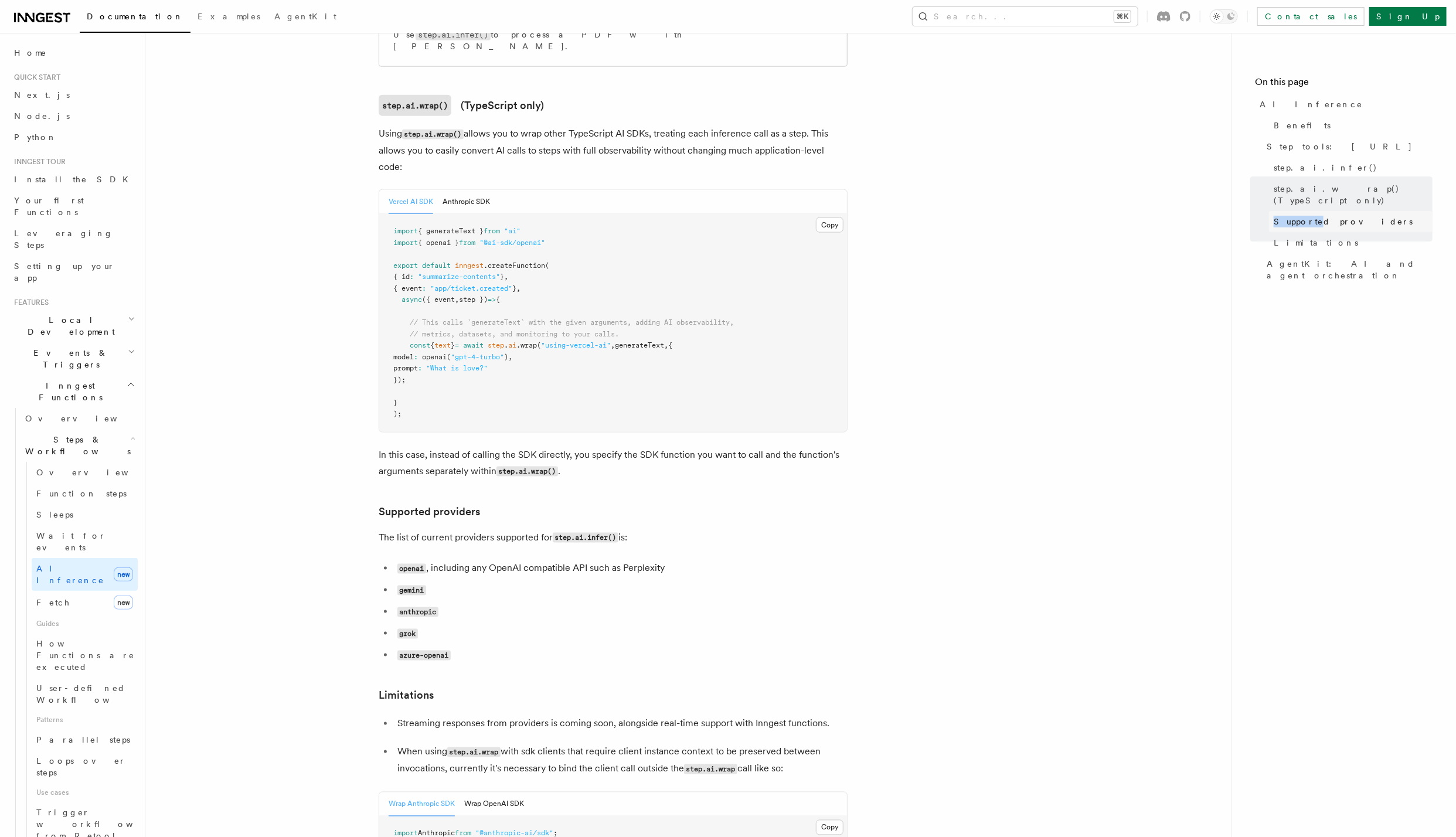
click at [1315, 216] on span "Supported providers" at bounding box center [1343, 221] width 139 height 12
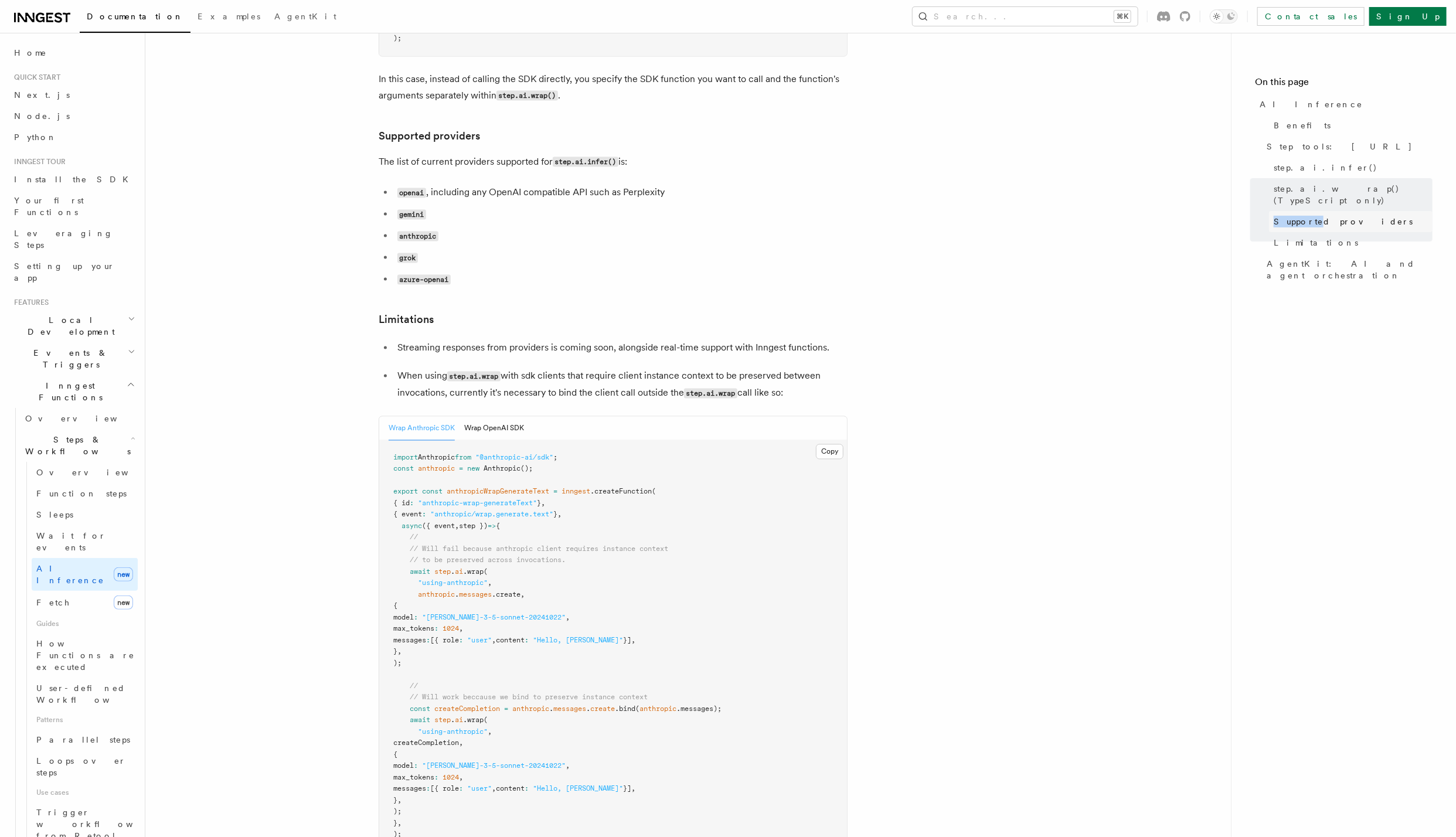
scroll to position [1488, 0]
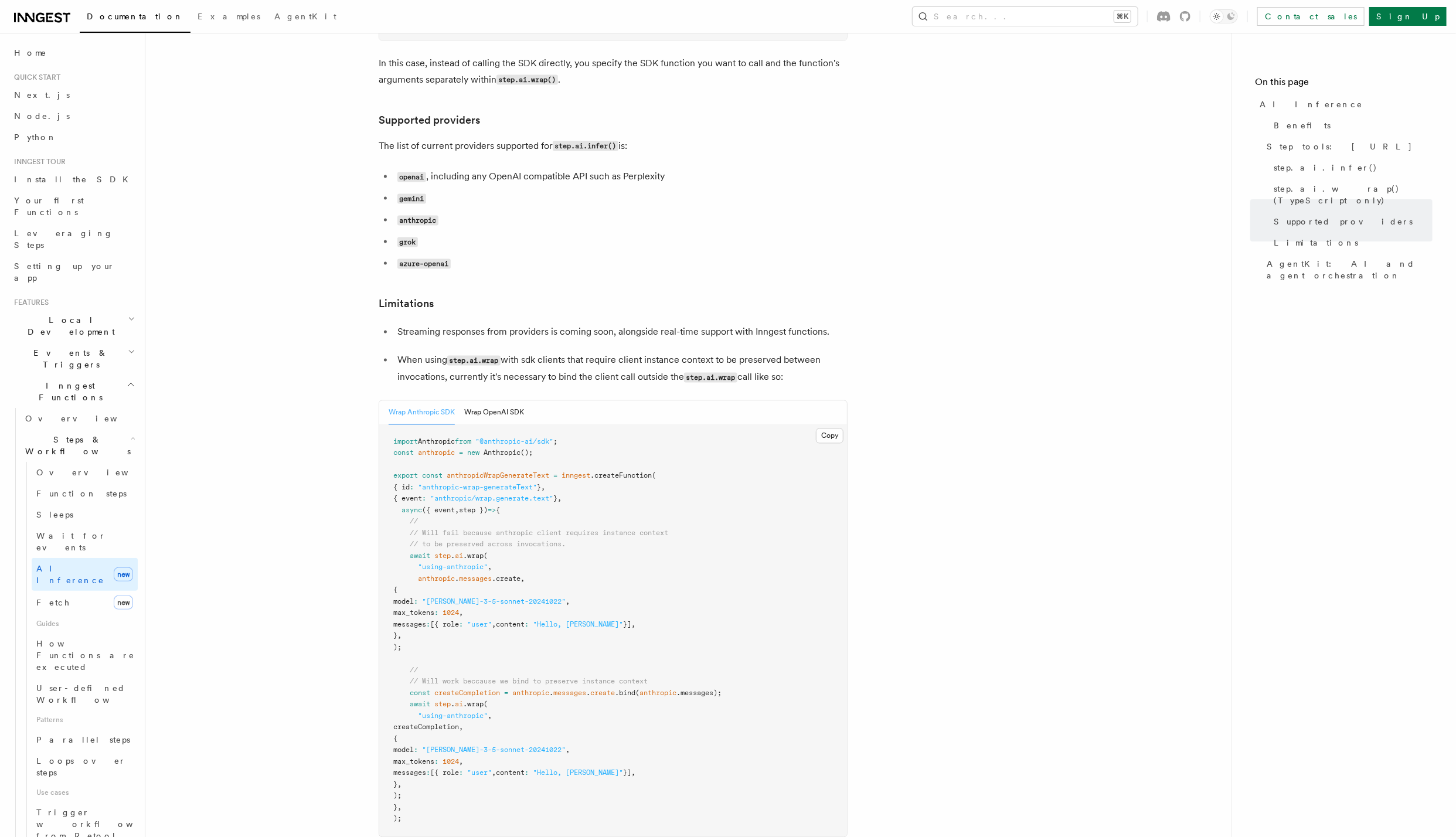
click at [956, 297] on article "Features Inngest Functions Steps & Workflows AI Inference TypeScript and Python…" at bounding box center [688, 599] width 1048 height 4070
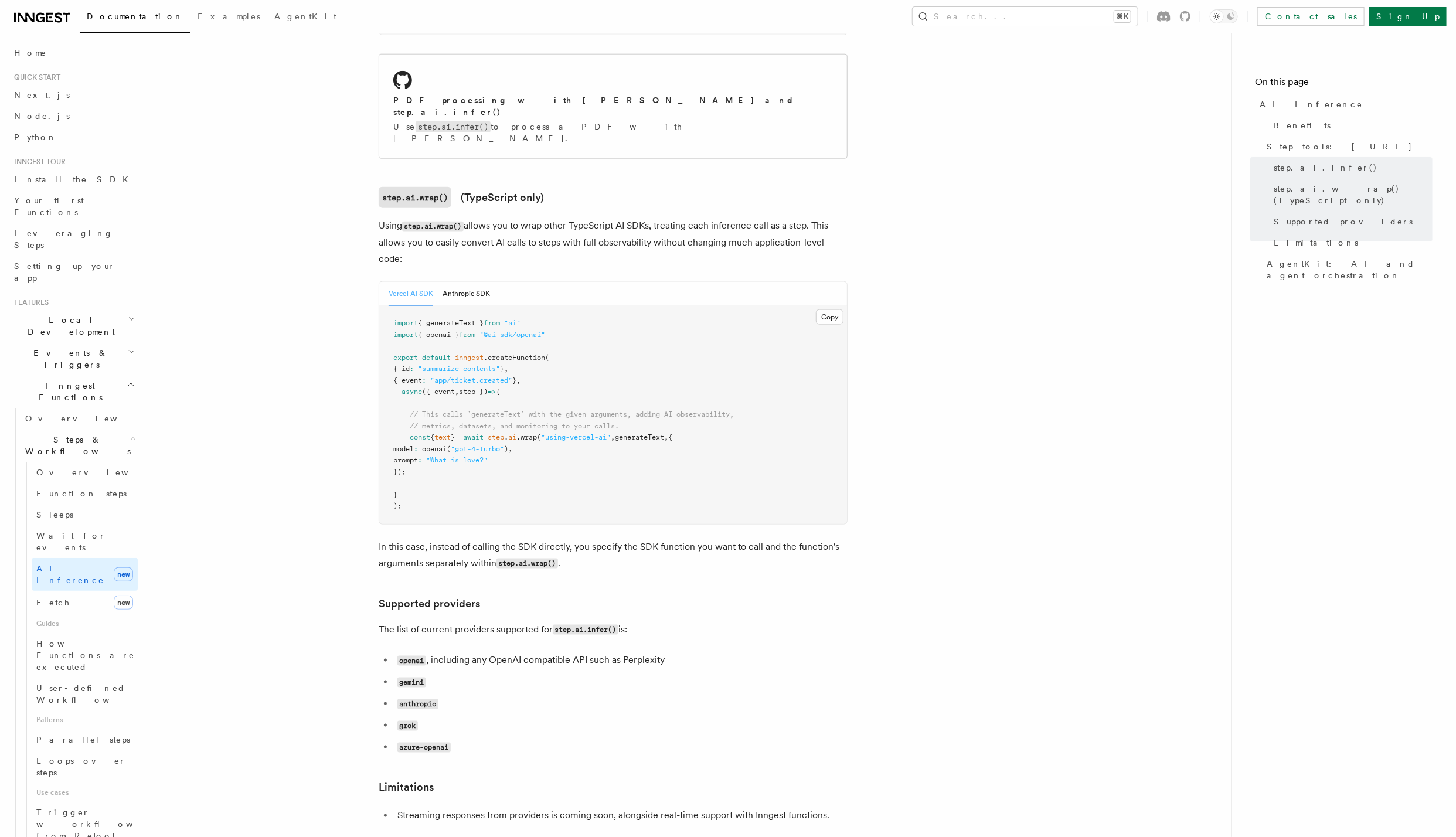
scroll to position [0, 0]
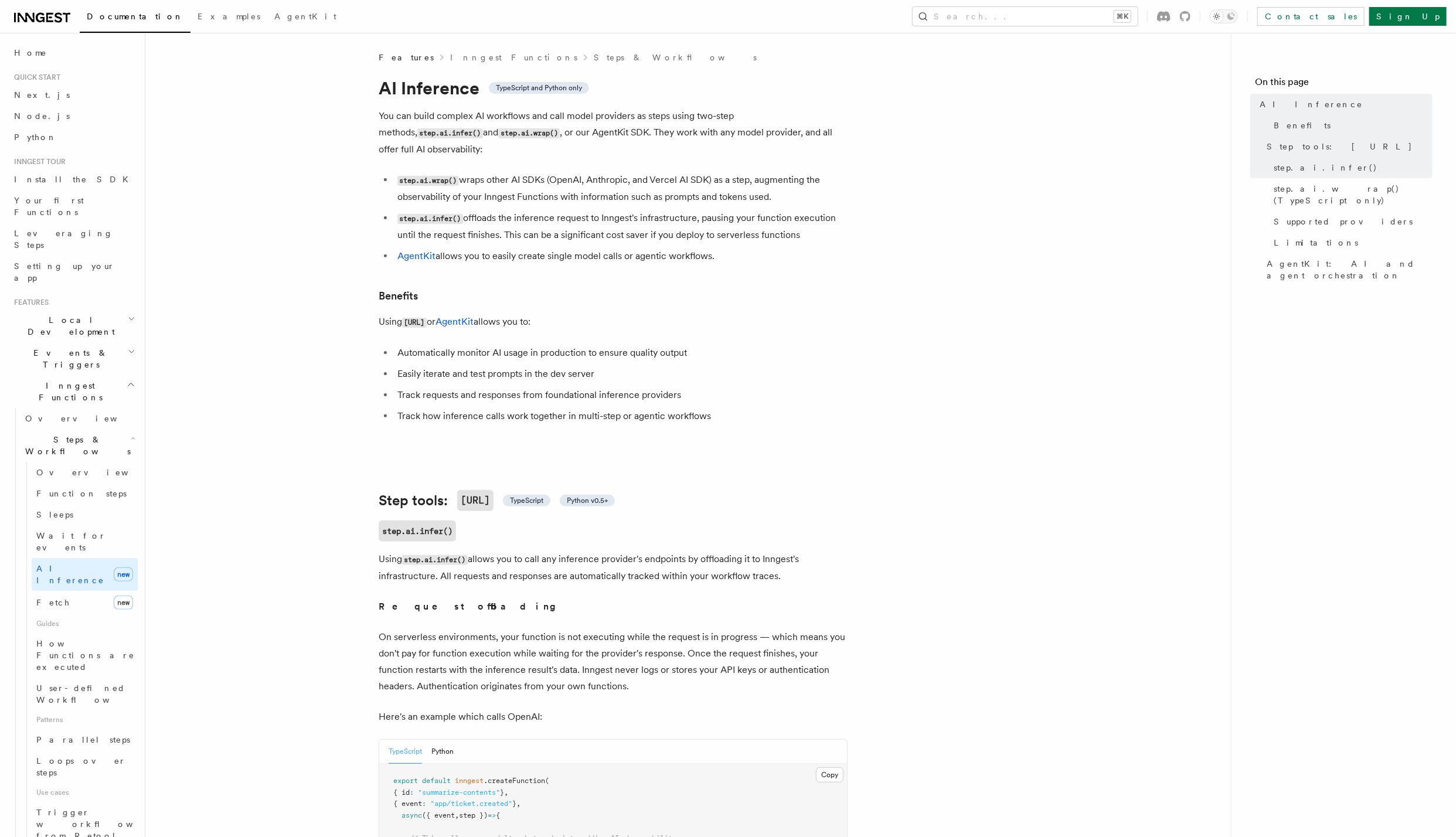
click at [275, 16] on span "AgentKit" at bounding box center [305, 16] width 62 height 9
